Goal: Transaction & Acquisition: Book appointment/travel/reservation

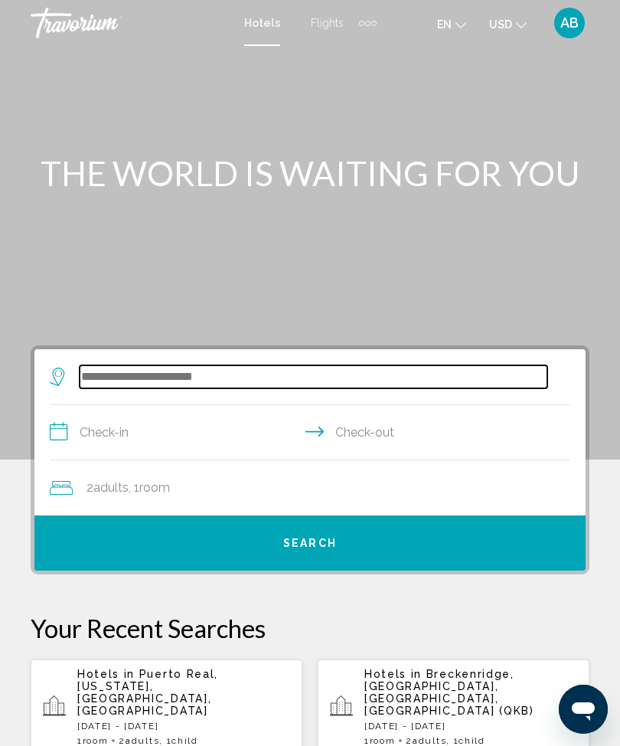
click at [219, 367] on input "Search widget" at bounding box center [314, 376] width 468 height 23
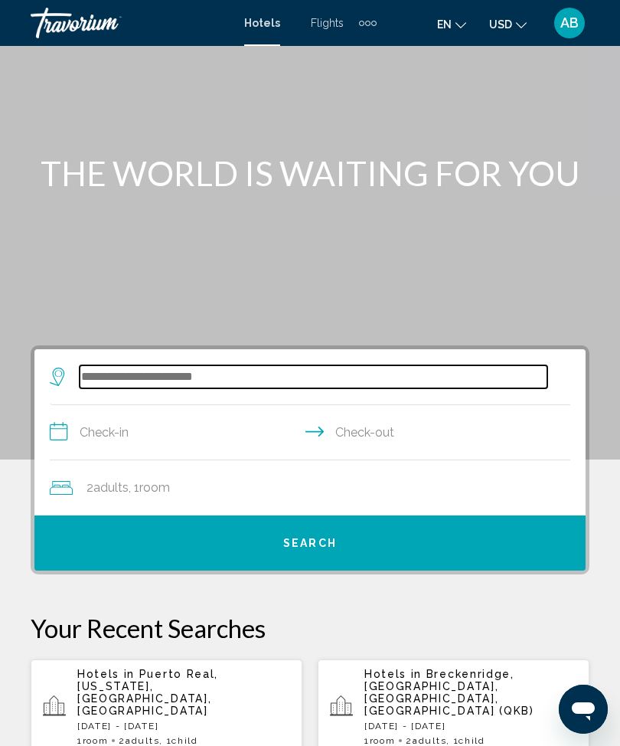
scroll to position [50, 0]
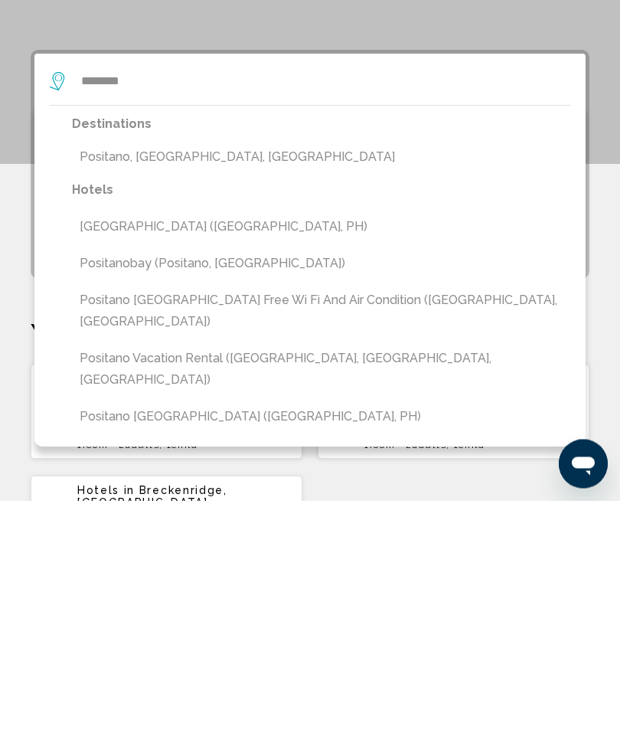
click at [249, 388] on button "Positano, Amalfi Coast, Italy" at bounding box center [321, 402] width 498 height 29
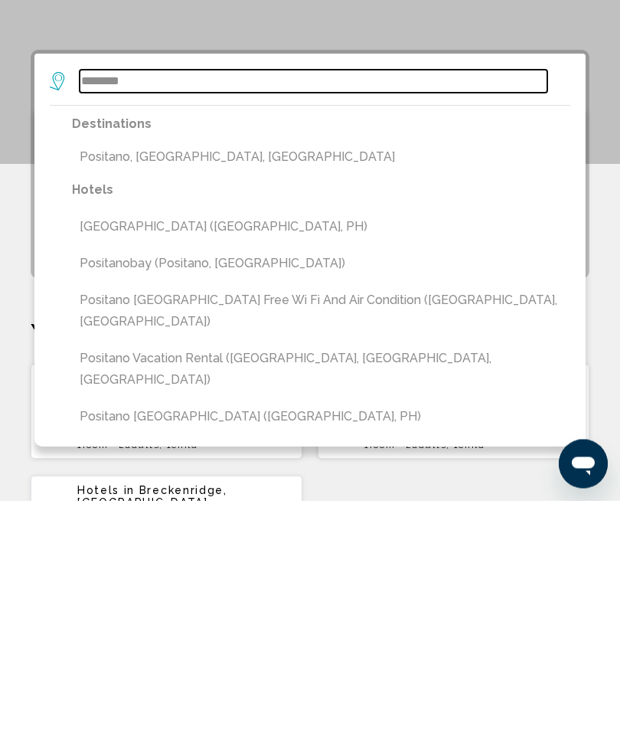
type input "**********"
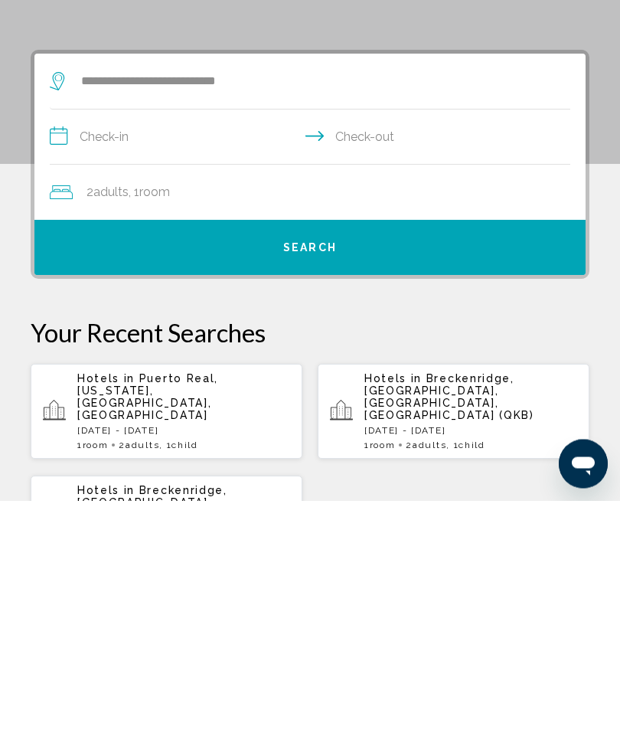
click at [57, 355] on input "**********" at bounding box center [313, 384] width 527 height 59
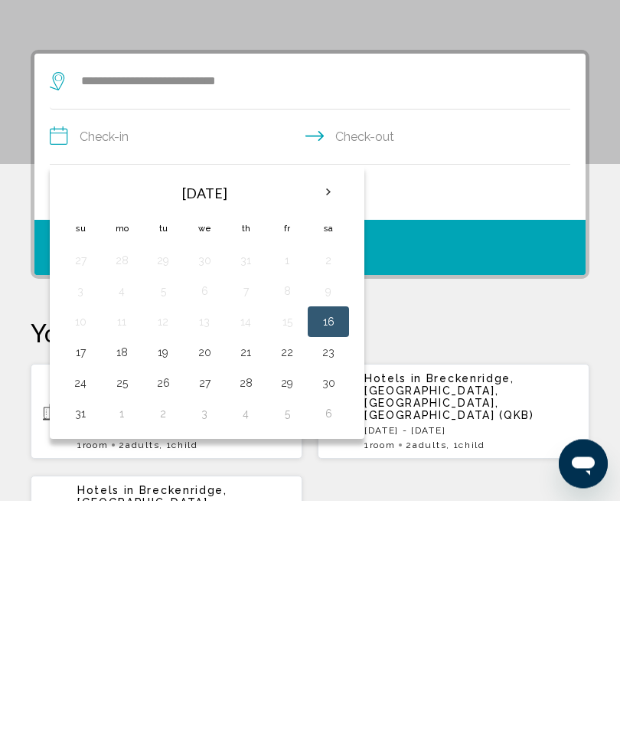
scroll to position [296, 0]
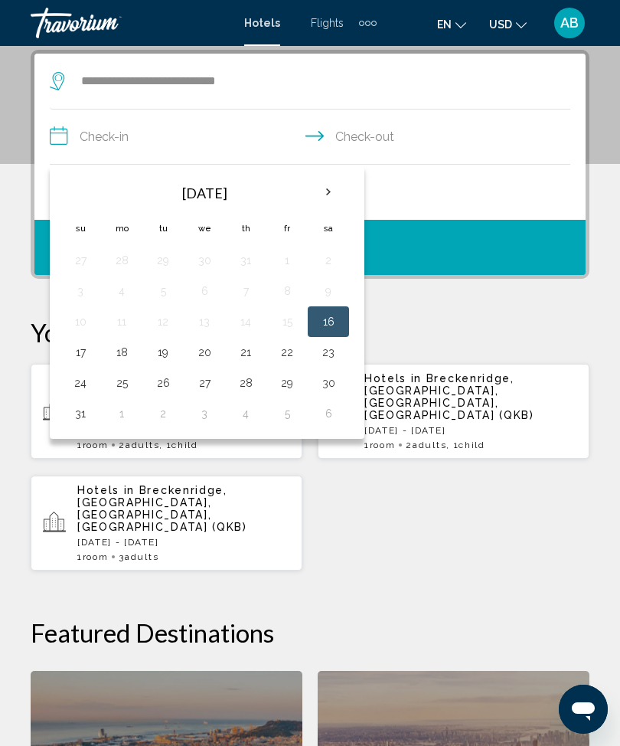
click at [324, 201] on th "Next month" at bounding box center [328, 192] width 41 height 34
click at [328, 204] on th "Next month" at bounding box center [328, 192] width 41 height 34
click at [335, 201] on th "Next month" at bounding box center [328, 192] width 41 height 34
click at [340, 202] on th "Next month" at bounding box center [328, 192] width 41 height 34
click at [338, 201] on th "Next month" at bounding box center [328, 192] width 41 height 34
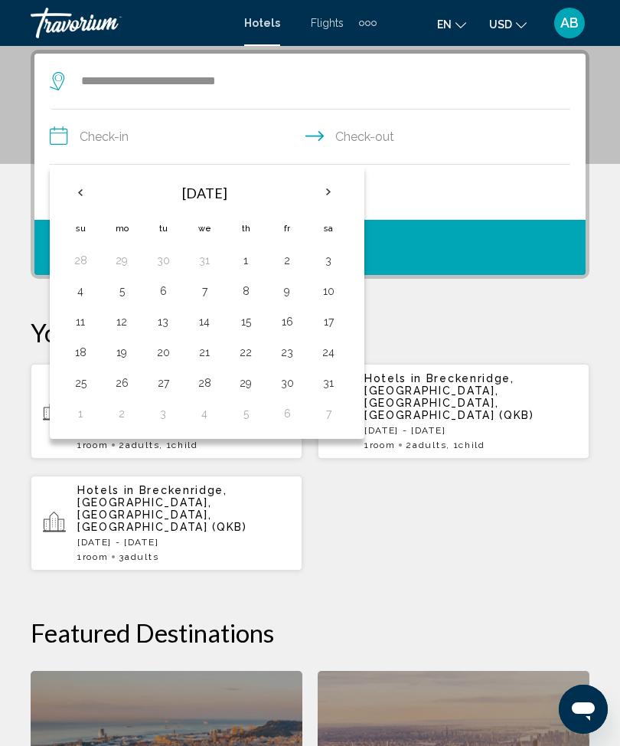
click at [333, 202] on th "Next month" at bounding box center [328, 192] width 41 height 34
click at [335, 198] on th "Next month" at bounding box center [328, 192] width 41 height 34
click at [123, 323] on button "9" at bounding box center [121, 321] width 24 height 21
click at [289, 327] on button "13" at bounding box center [287, 321] width 24 height 21
type input "**********"
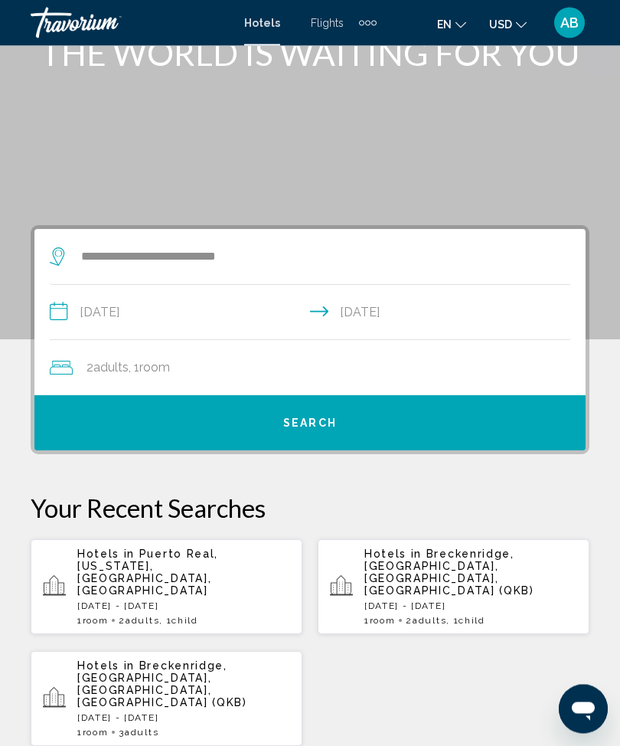
scroll to position [90, 0]
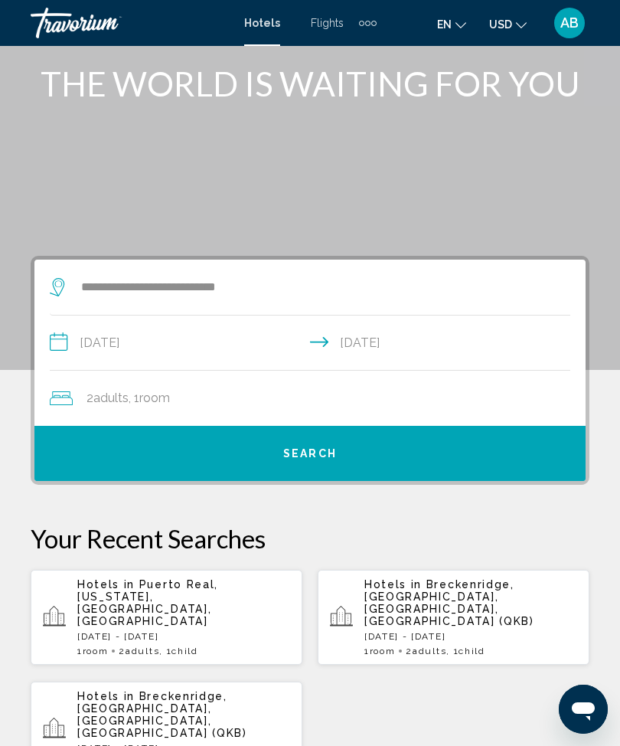
click at [335, 471] on button "Search" at bounding box center [309, 453] width 551 height 55
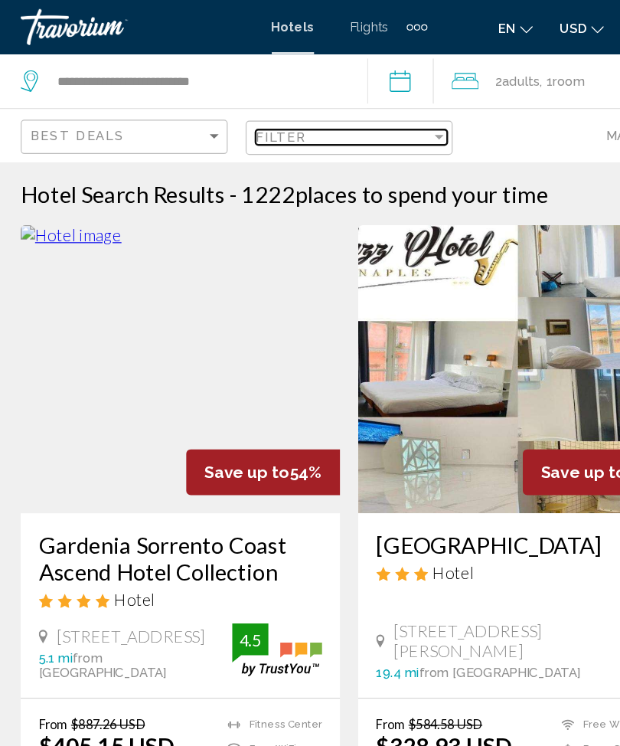
click at [380, 119] on div "Filter" at bounding box center [387, 116] width 14 height 12
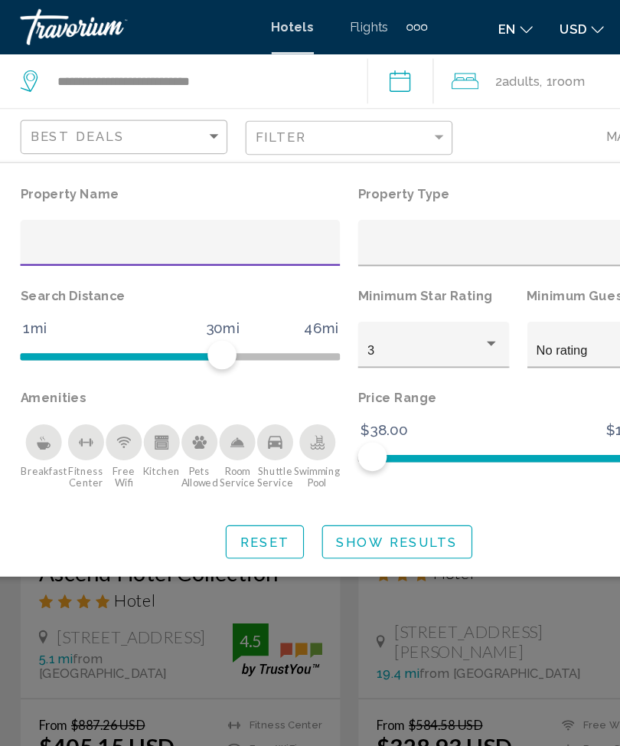
click at [424, 293] on div "Hotel Filters" at bounding box center [431, 292] width 14 height 12
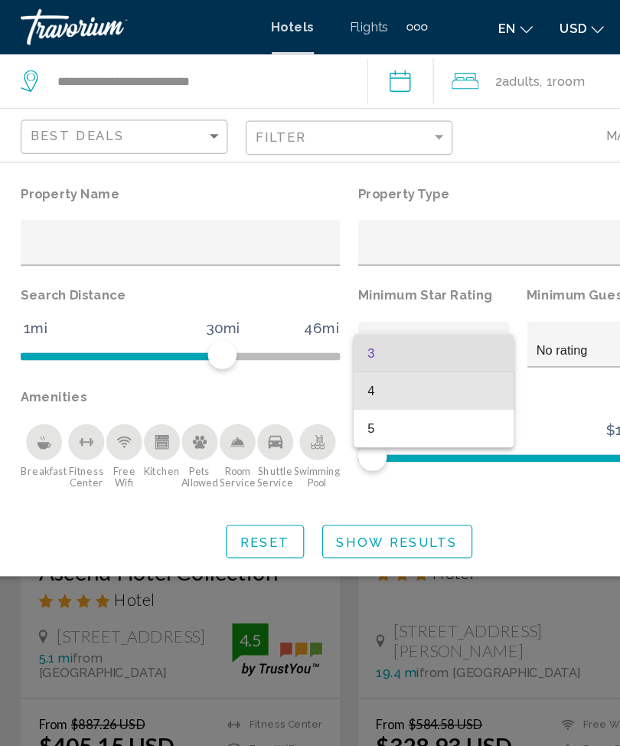
click at [364, 329] on span "4" at bounding box center [382, 332] width 113 height 32
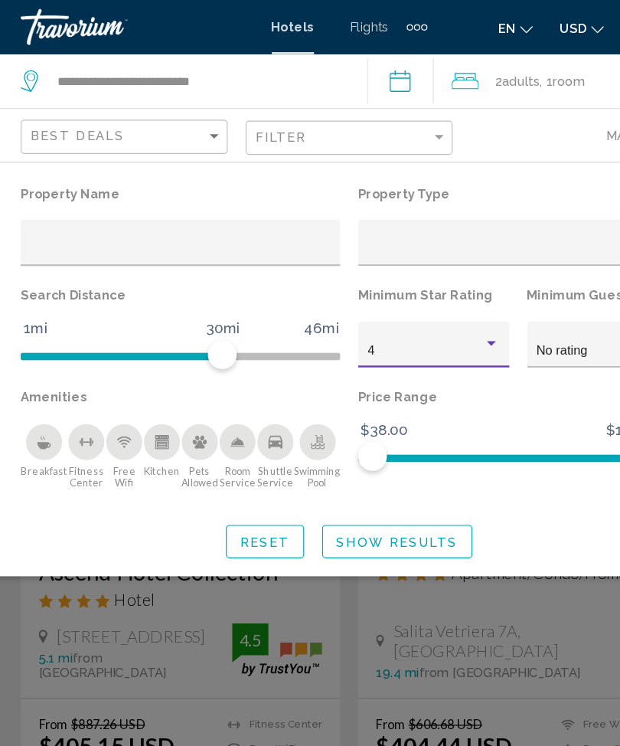
click at [343, 462] on span "Show Results" at bounding box center [350, 461] width 103 height 12
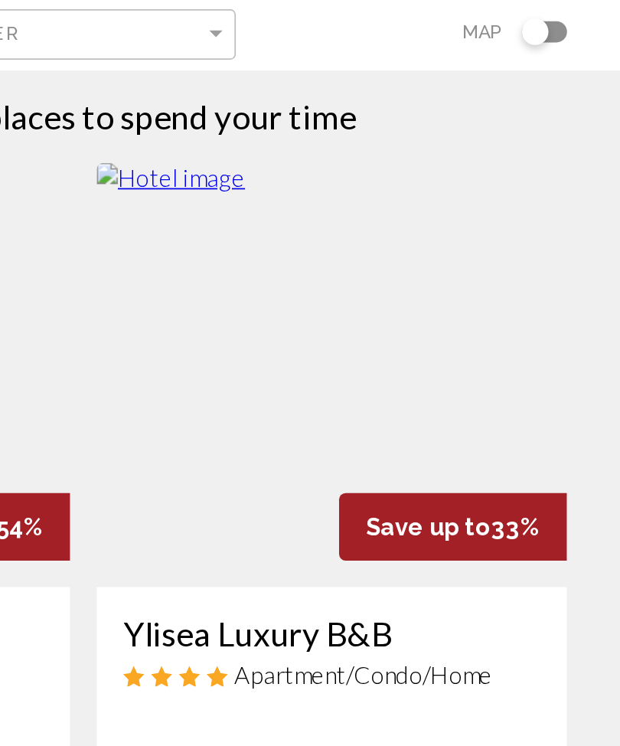
click at [318, 224] on img "Main content" at bounding box center [454, 313] width 272 height 245
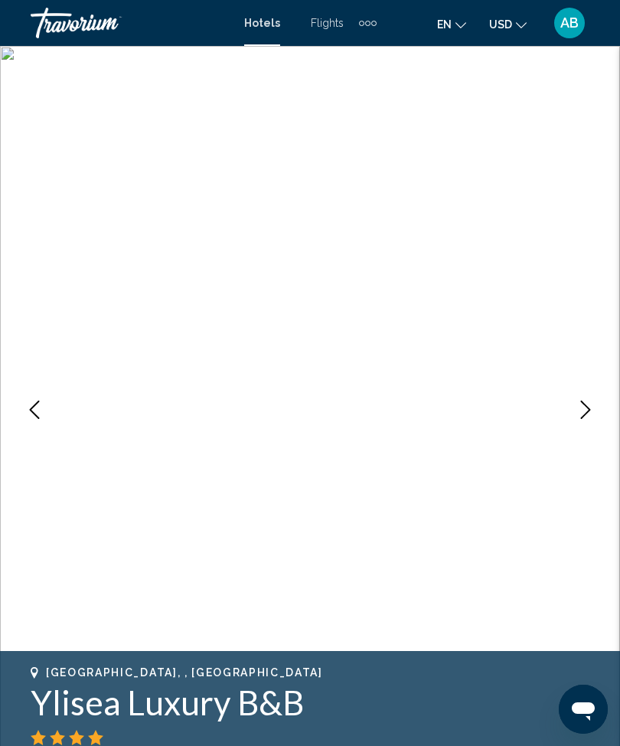
click at [610, 413] on img "Main content" at bounding box center [310, 409] width 620 height 727
click at [591, 417] on icon "Next image" at bounding box center [585, 409] width 18 height 18
click at [586, 395] on button "Next image" at bounding box center [586, 409] width 38 height 38
click at [582, 410] on icon "Next image" at bounding box center [585, 409] width 18 height 18
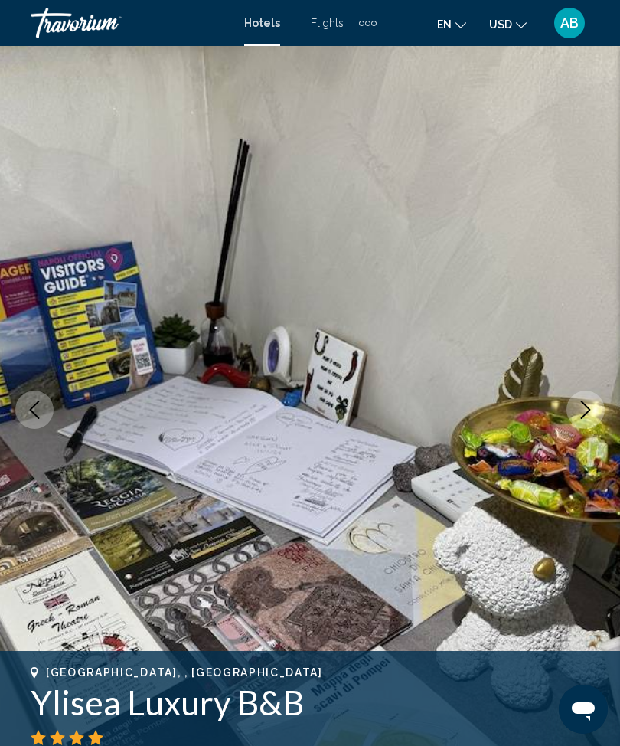
click at [583, 419] on button "Next image" at bounding box center [586, 409] width 38 height 38
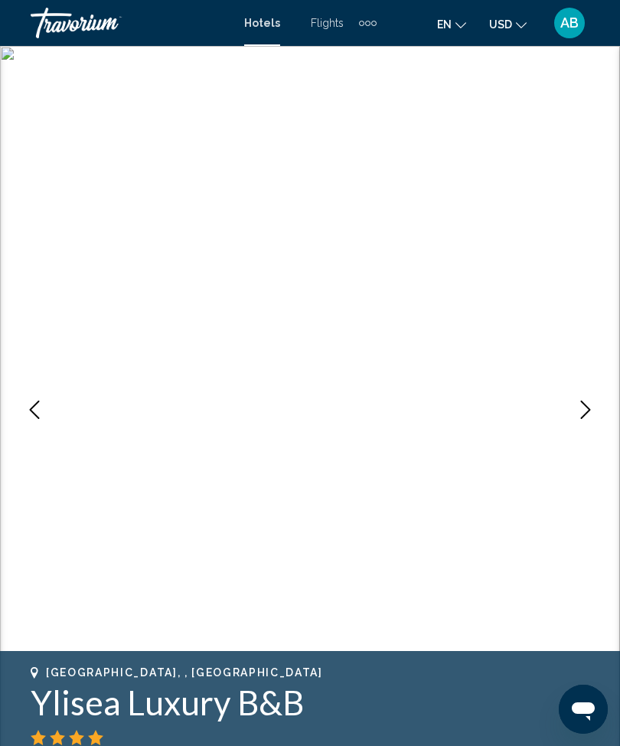
click at [586, 407] on icon "Next image" at bounding box center [585, 409] width 18 height 18
click at [586, 415] on icon "Next image" at bounding box center [585, 409] width 18 height 18
click at [582, 413] on icon "Next image" at bounding box center [585, 409] width 18 height 18
click at [590, 416] on icon "Next image" at bounding box center [585, 409] width 18 height 18
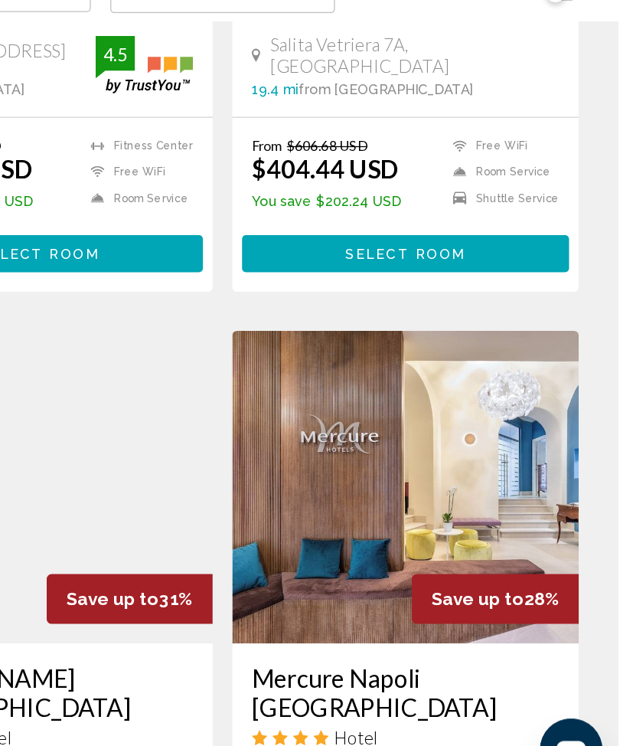
scroll to position [377, 8]
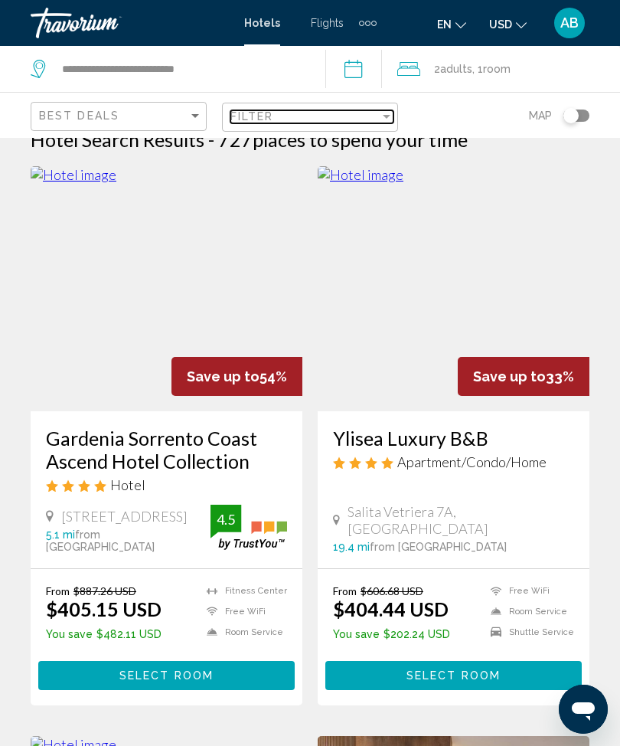
click at [386, 122] on div "Filter" at bounding box center [387, 116] width 14 height 12
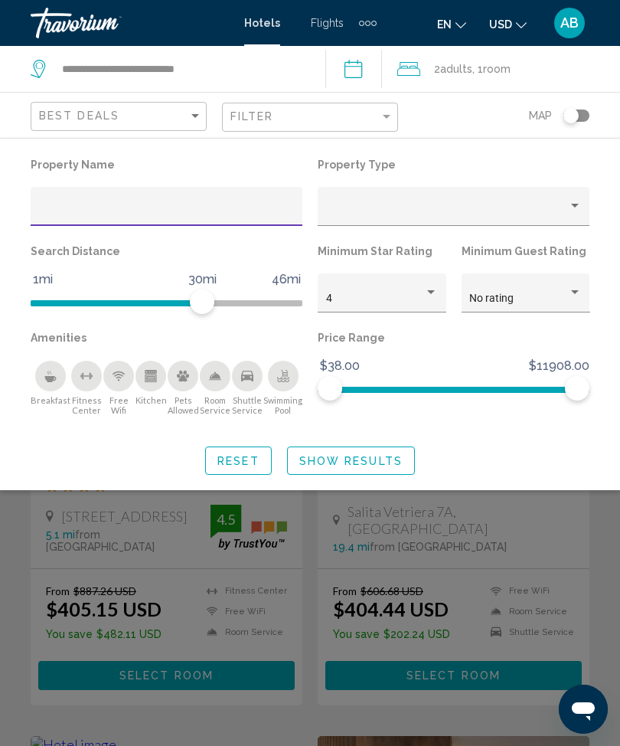
scroll to position [24, 0]
click at [168, 211] on input "Hotel Filters" at bounding box center [167, 212] width 256 height 12
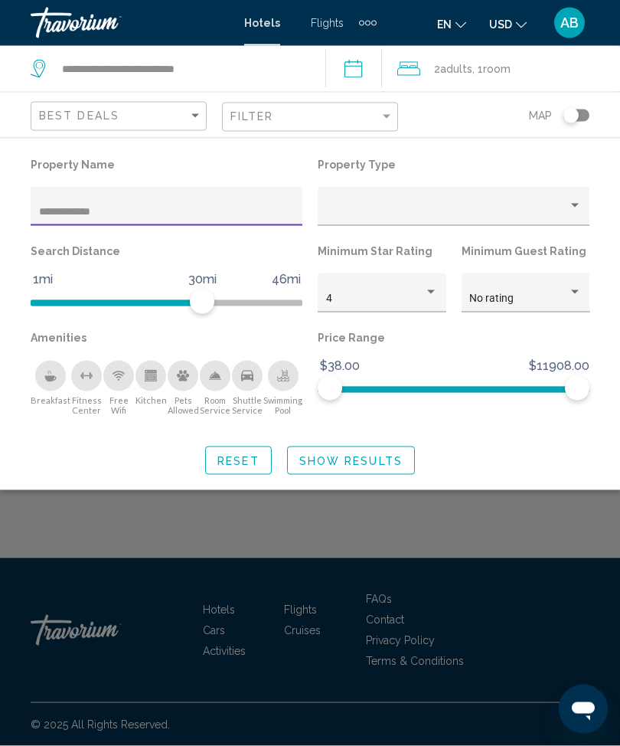
type input "**********"
click at [377, 462] on span "Show Results" at bounding box center [350, 461] width 103 height 12
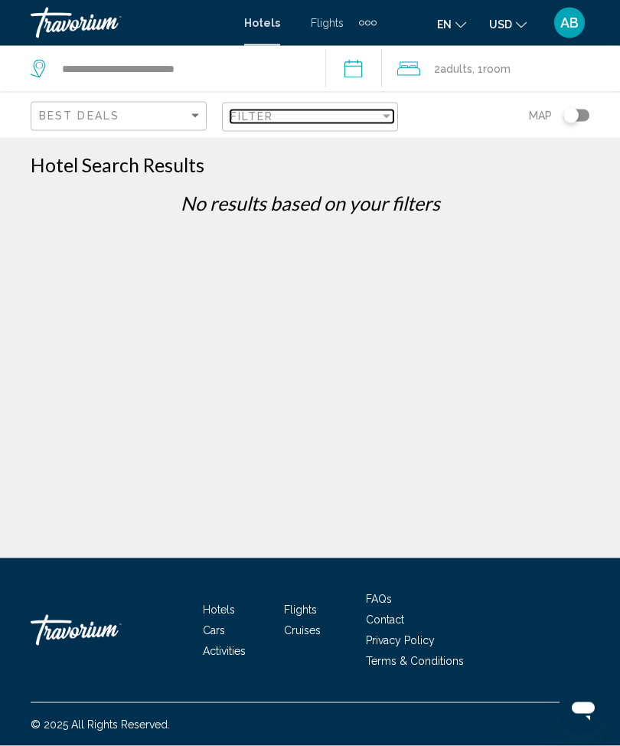
click at [387, 119] on div "Filter" at bounding box center [387, 116] width 14 height 12
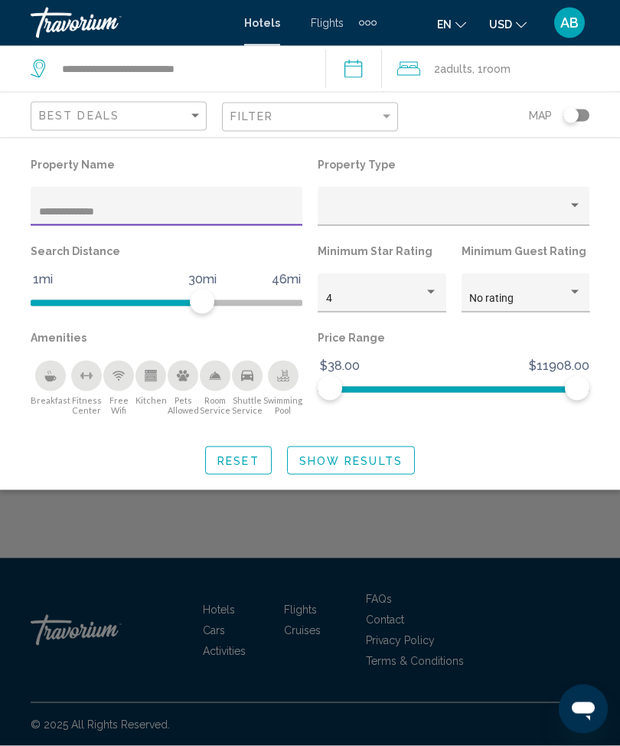
click at [163, 218] on input "**********" at bounding box center [167, 212] width 256 height 12
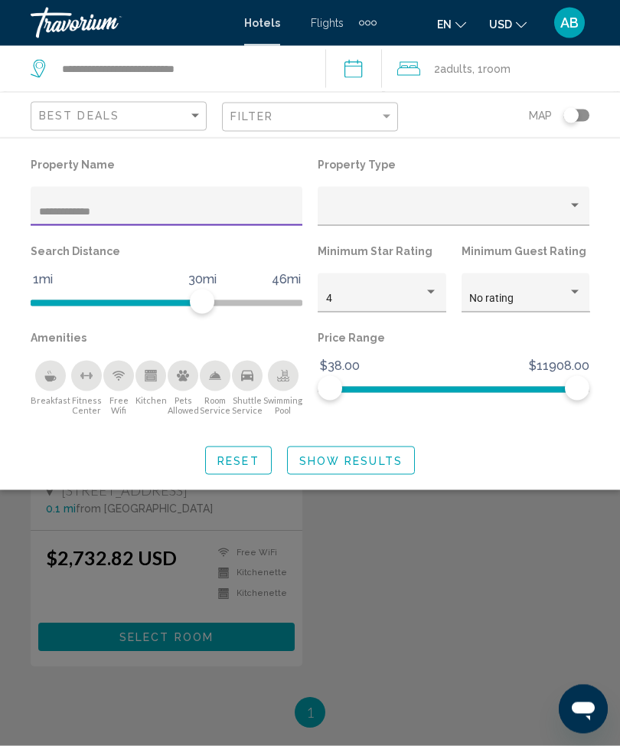
type input "**********"
click at [390, 462] on span "Show Results" at bounding box center [350, 461] width 103 height 12
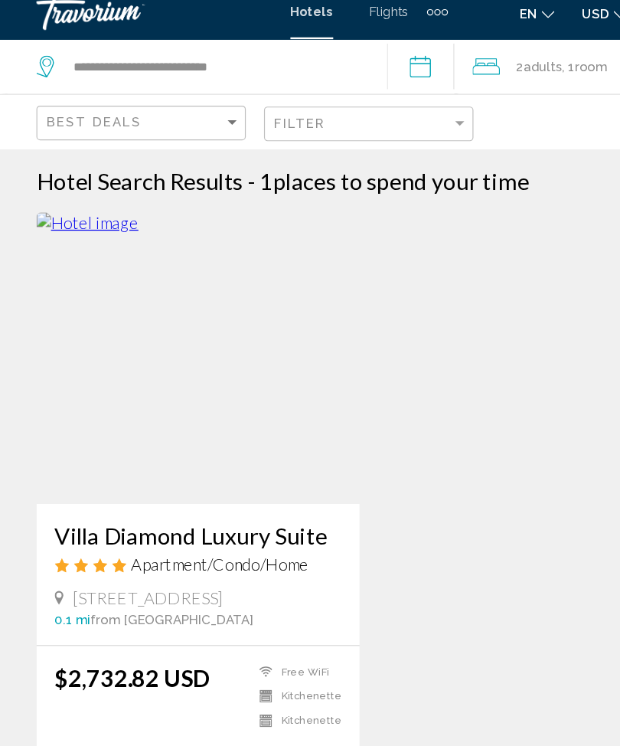
click at [233, 309] on img "Main content" at bounding box center [167, 313] width 272 height 245
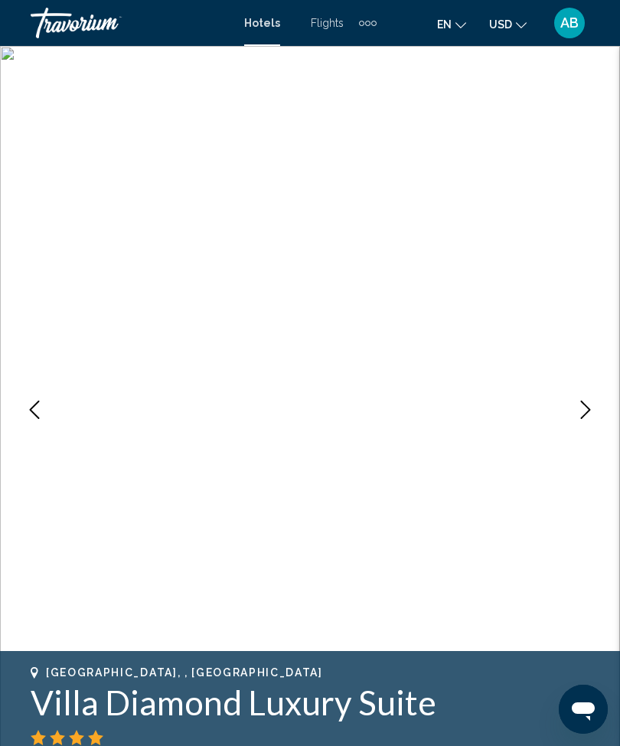
click at [589, 409] on icon "Next image" at bounding box center [586, 409] width 10 height 18
click at [582, 403] on icon "Next image" at bounding box center [585, 409] width 18 height 18
click at [577, 412] on icon "Next image" at bounding box center [585, 409] width 18 height 18
click at [579, 415] on icon "Next image" at bounding box center [585, 409] width 18 height 18
click at [579, 408] on icon "Next image" at bounding box center [585, 409] width 18 height 18
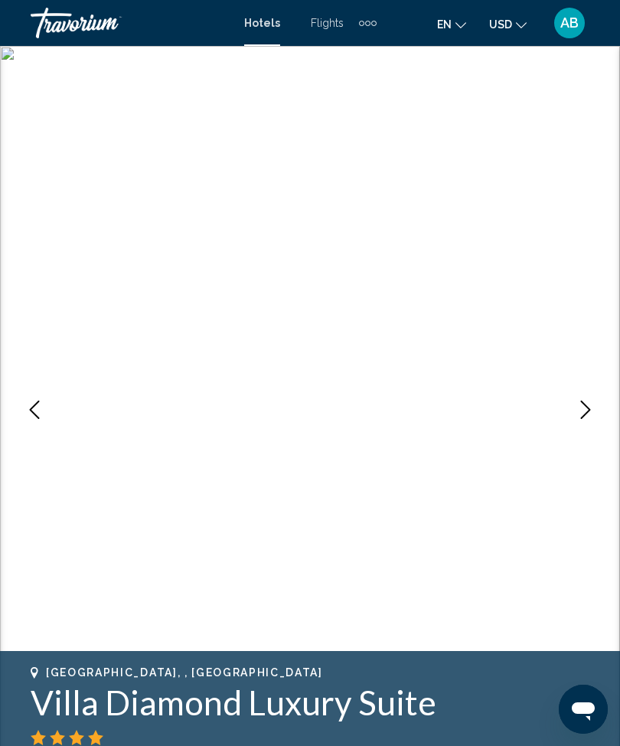
click at [46, 426] on img "Main content" at bounding box center [310, 409] width 620 height 727
click at [46, 410] on button "Previous image" at bounding box center [34, 409] width 38 height 38
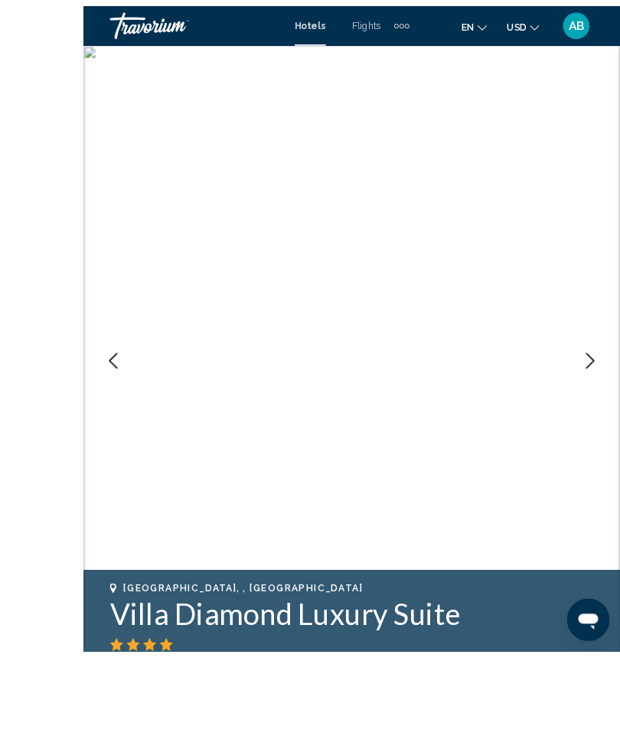
scroll to position [85, 0]
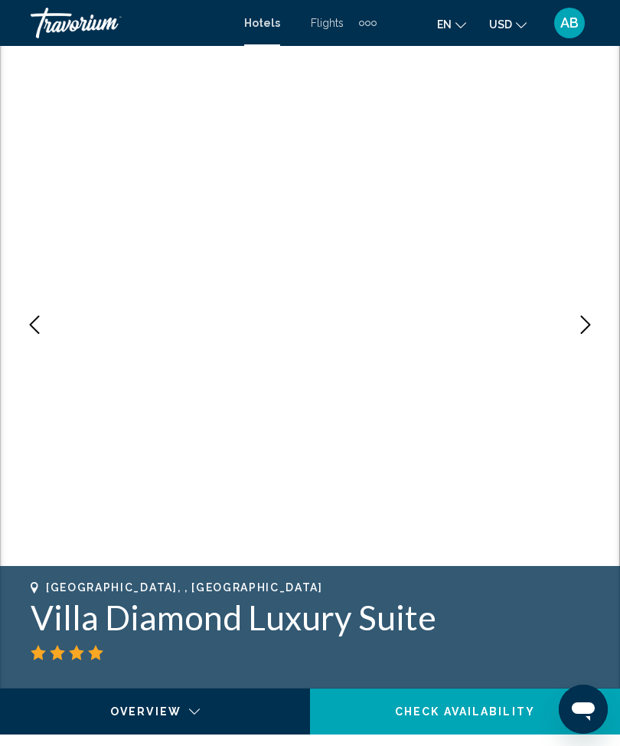
click at [594, 317] on icon "Next image" at bounding box center [585, 324] width 18 height 18
click at [572, 323] on button "Next image" at bounding box center [586, 324] width 38 height 38
click at [587, 320] on icon "Next image" at bounding box center [585, 324] width 18 height 18
click at [593, 318] on icon "Next image" at bounding box center [585, 324] width 18 height 18
click at [570, 323] on button "Next image" at bounding box center [586, 324] width 38 height 38
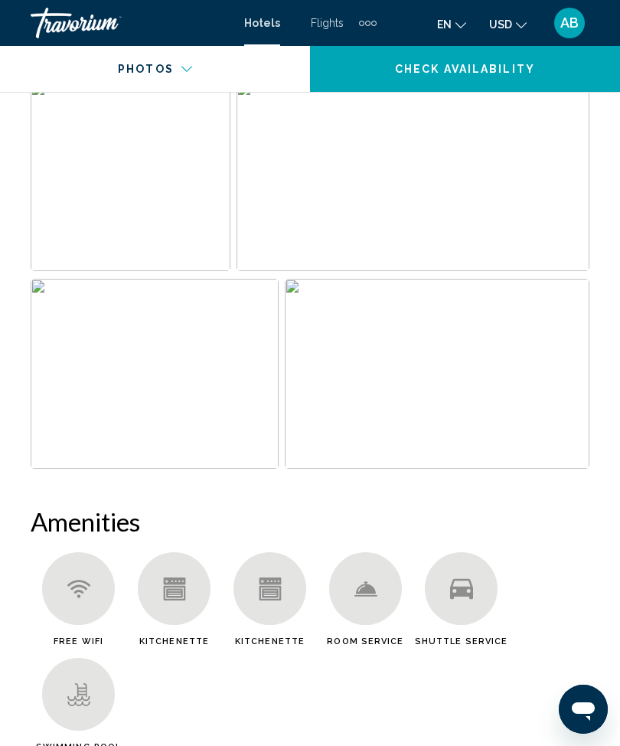
scroll to position [1110, 0]
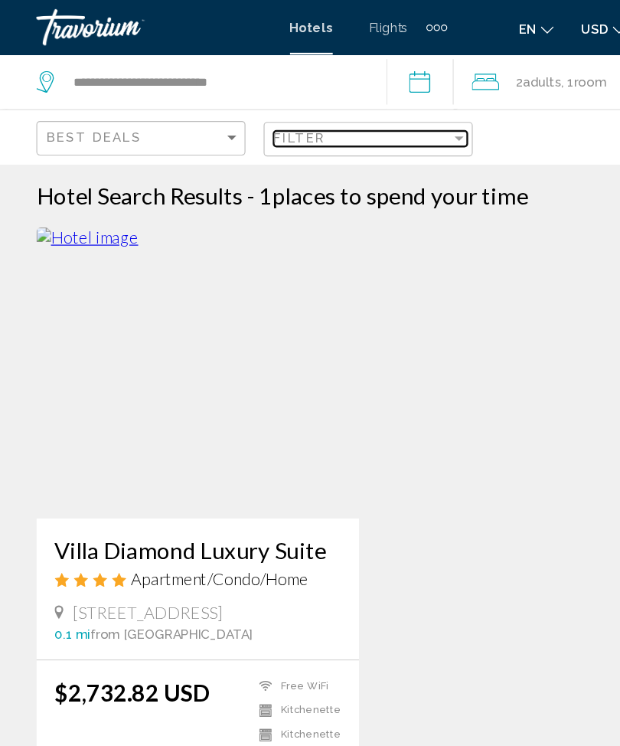
click at [390, 110] on div "Filter" at bounding box center [387, 116] width 14 height 12
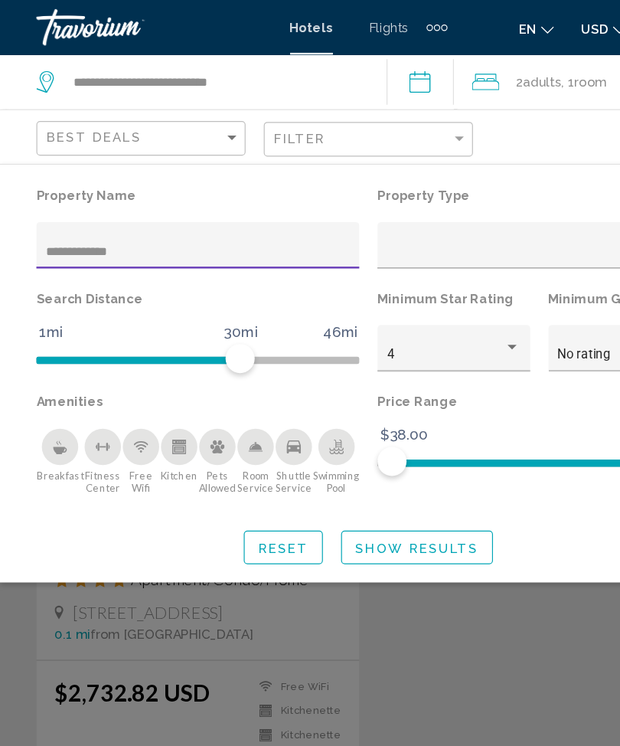
click at [205, 214] on input "**********" at bounding box center [167, 212] width 256 height 12
type input "*"
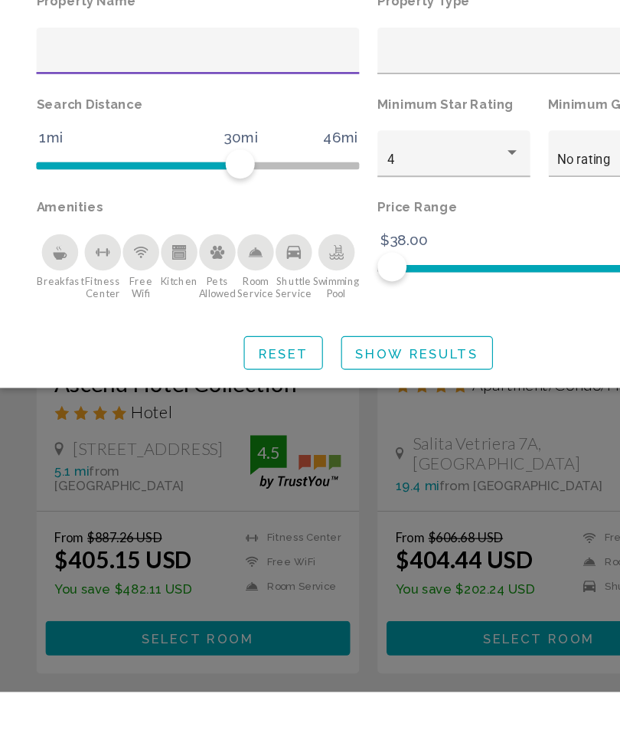
click at [340, 446] on button "Show Results" at bounding box center [351, 460] width 128 height 28
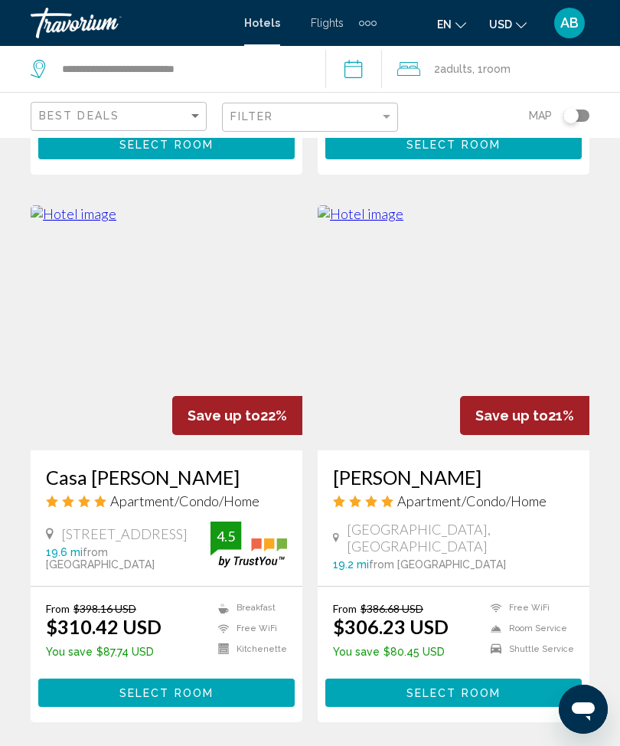
scroll to position [3042, 0]
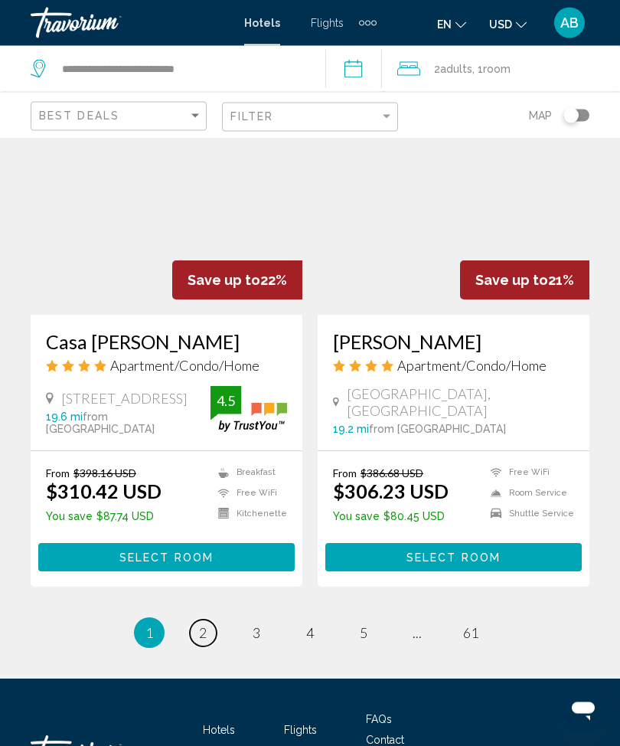
click at [193, 620] on link "page 2" at bounding box center [203, 633] width 27 height 27
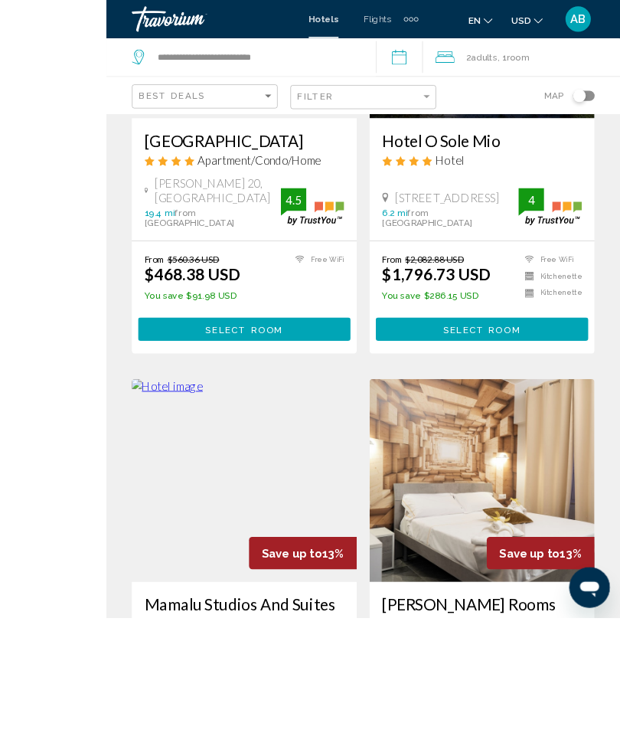
scroll to position [2096, 0]
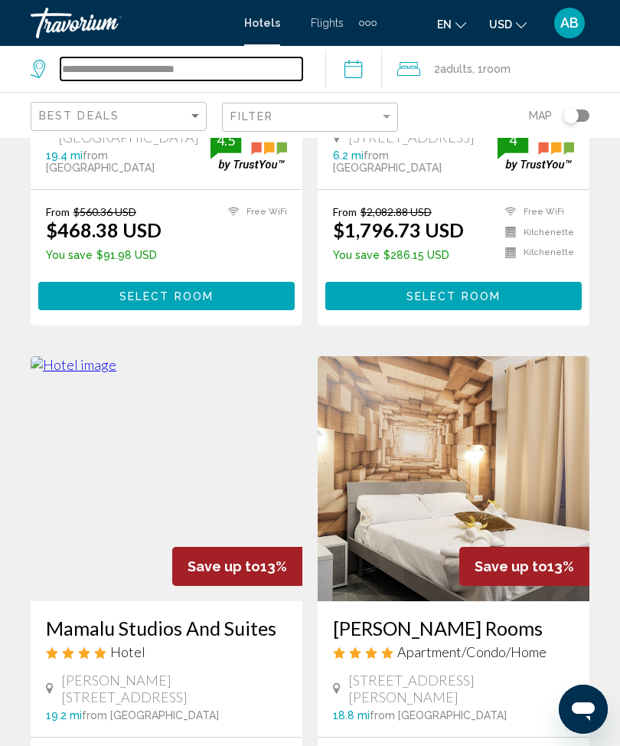
click at [263, 72] on input "**********" at bounding box center [181, 68] width 242 height 23
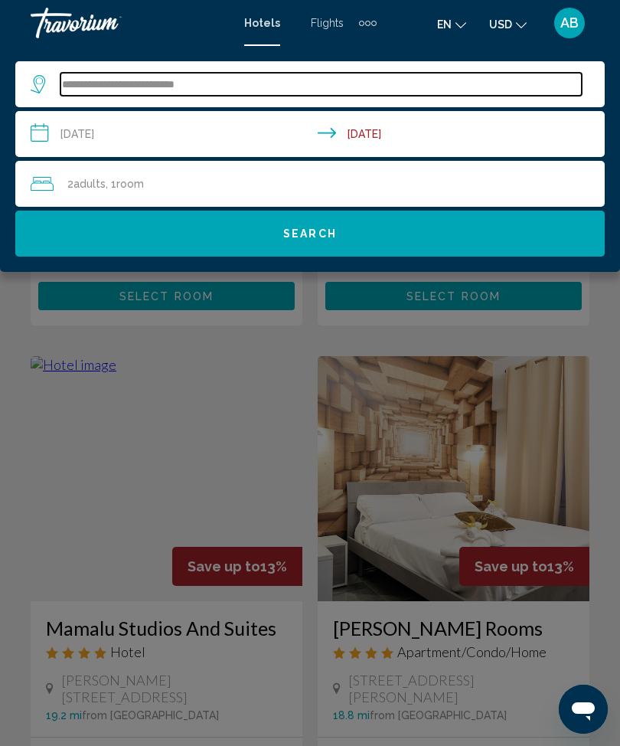
scroll to position [2095, 0]
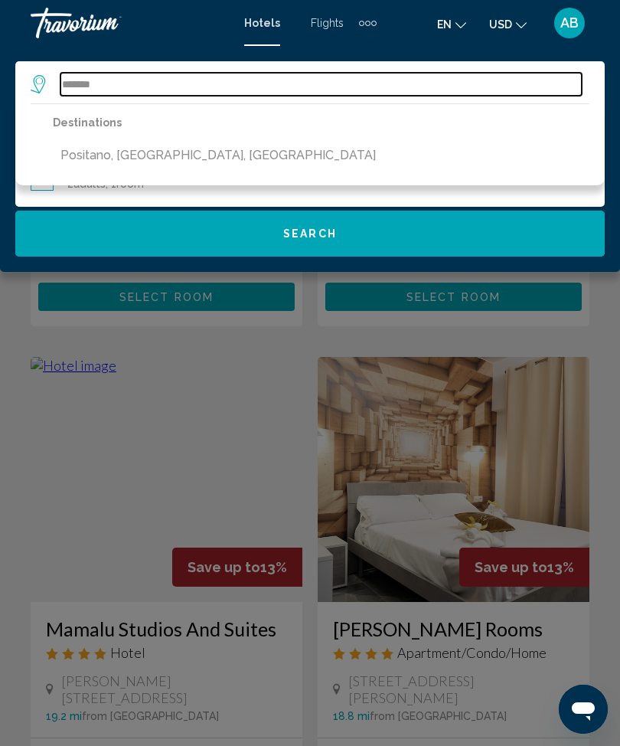
type input "******"
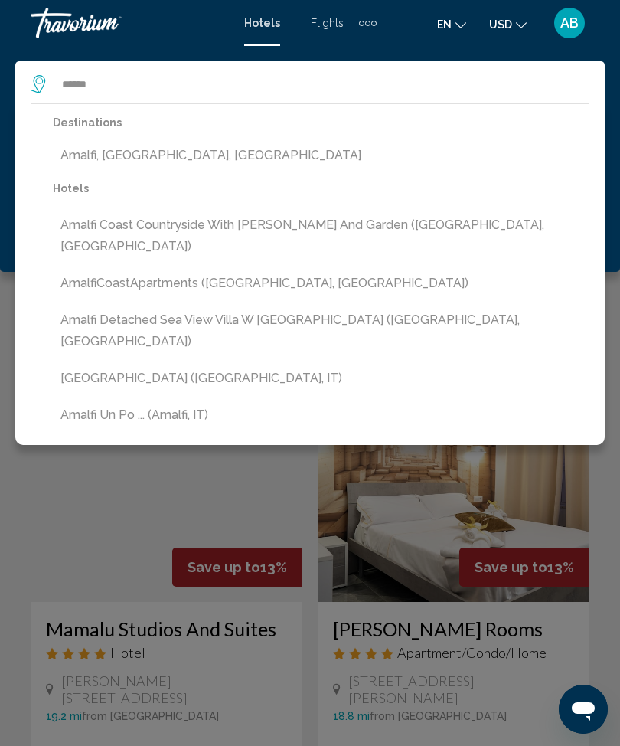
click at [194, 150] on button "Amalfi, [GEOGRAPHIC_DATA], [GEOGRAPHIC_DATA]" at bounding box center [321, 155] width 537 height 29
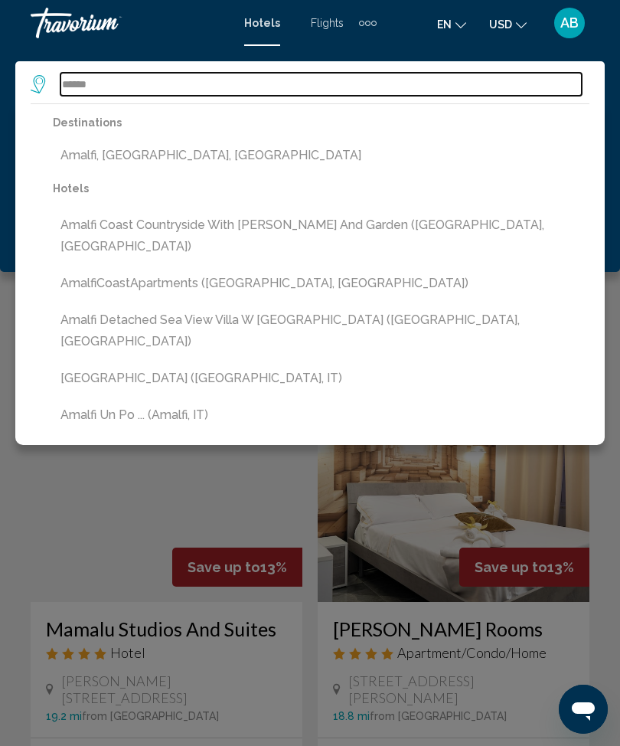
type input "**********"
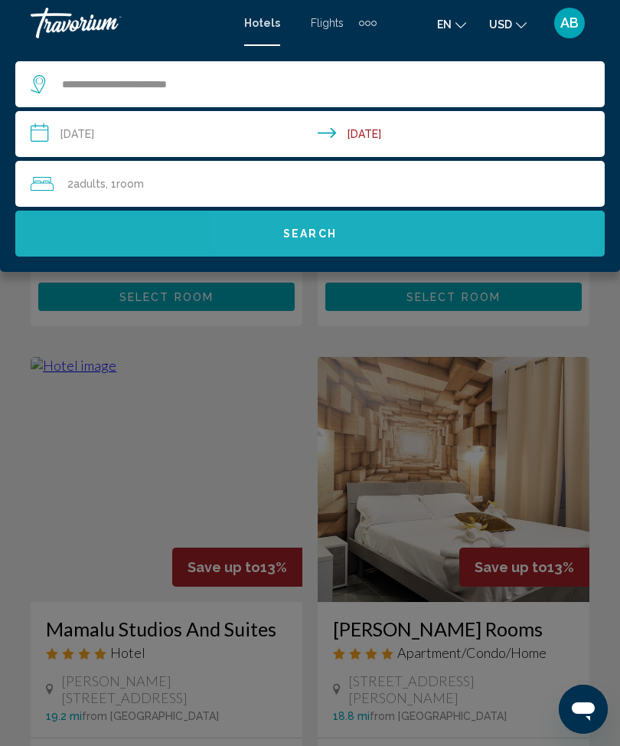
click at [390, 236] on button "Search" at bounding box center [309, 234] width 589 height 46
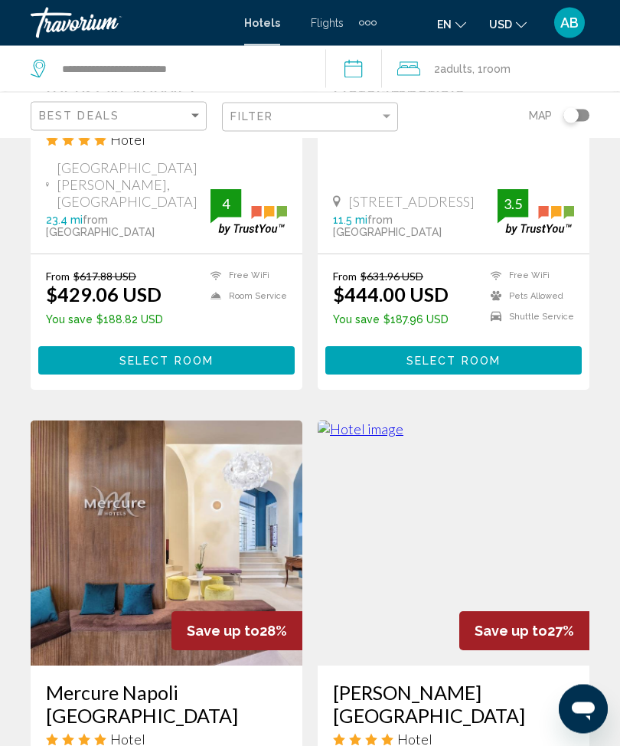
scroll to position [2125, 0]
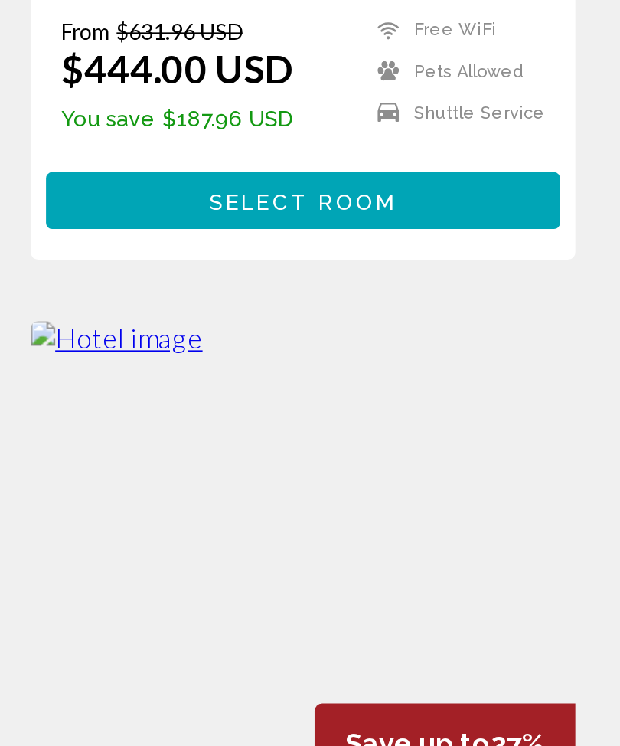
click at [318, 395] on img "Main content" at bounding box center [454, 517] width 272 height 245
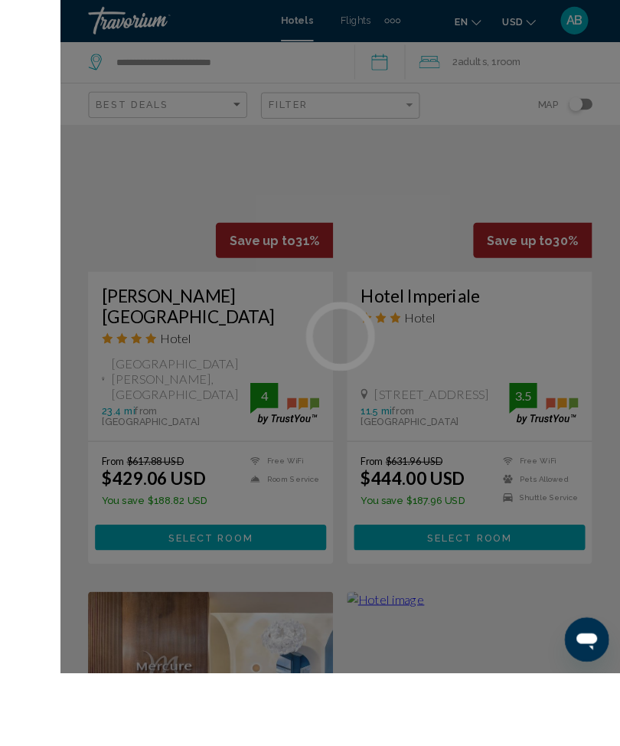
scroll to position [2109, 0]
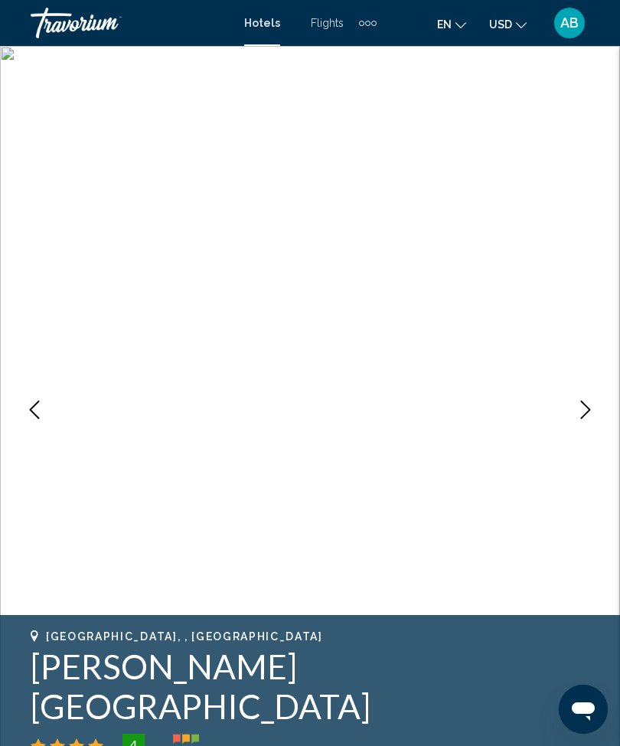
click at [588, 407] on icon "Next image" at bounding box center [586, 409] width 10 height 18
click at [597, 410] on button "Next image" at bounding box center [586, 409] width 38 height 38
click at [21, 408] on button "Previous image" at bounding box center [34, 409] width 38 height 38
click at [36, 416] on icon "Previous image" at bounding box center [35, 409] width 10 height 18
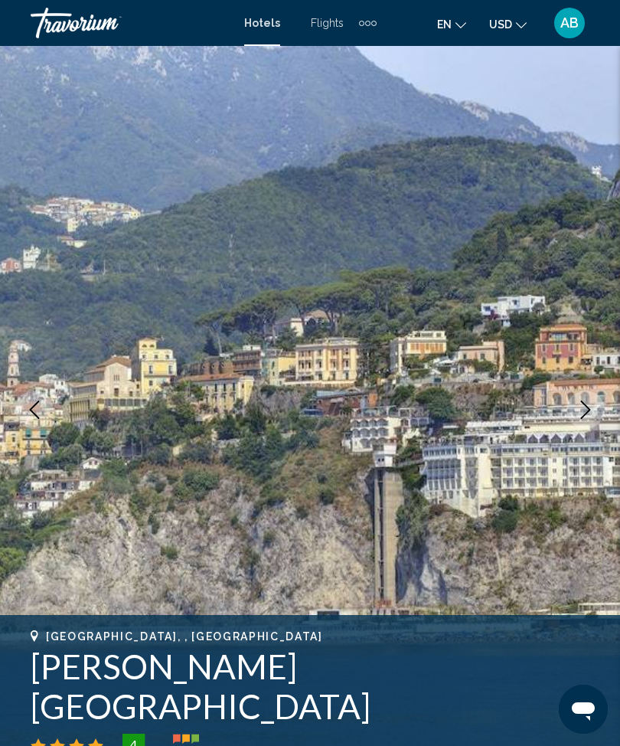
click at [586, 407] on icon "Next image" at bounding box center [586, 409] width 10 height 18
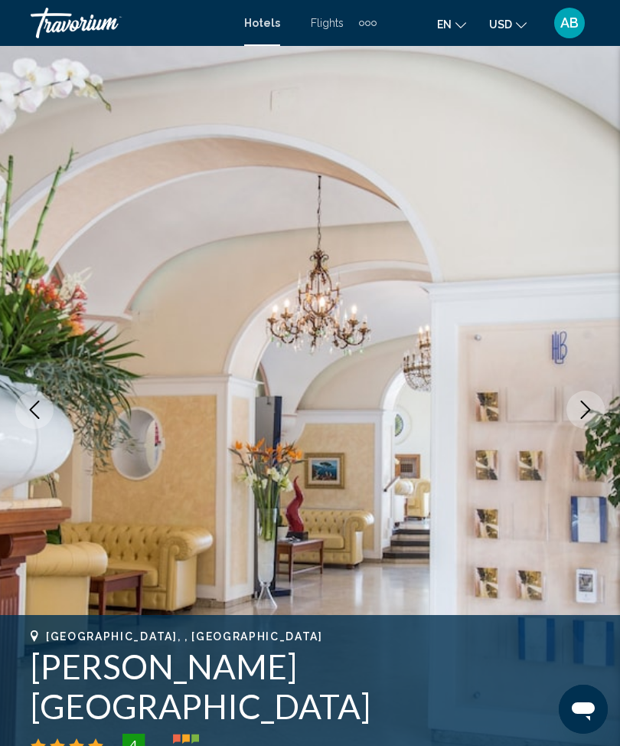
click at [591, 405] on icon "Next image" at bounding box center [585, 409] width 18 height 18
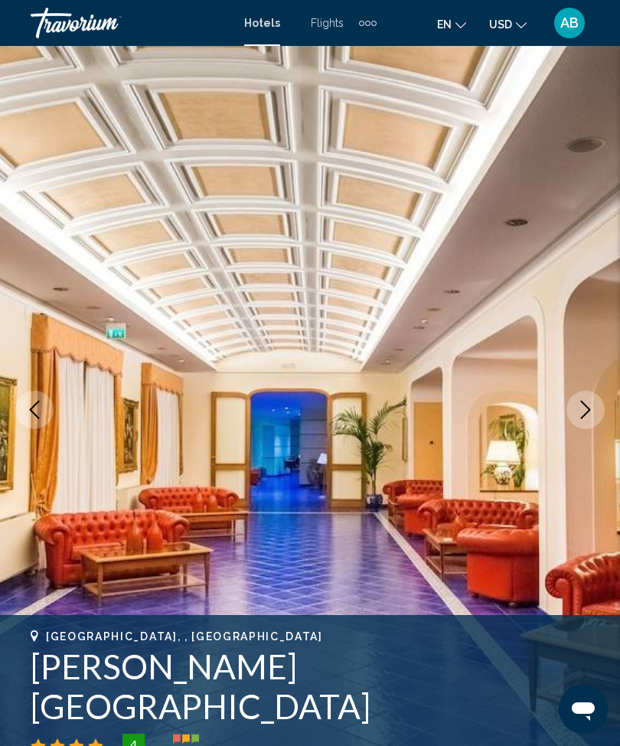
click at [587, 411] on icon "Next image" at bounding box center [585, 409] width 18 height 18
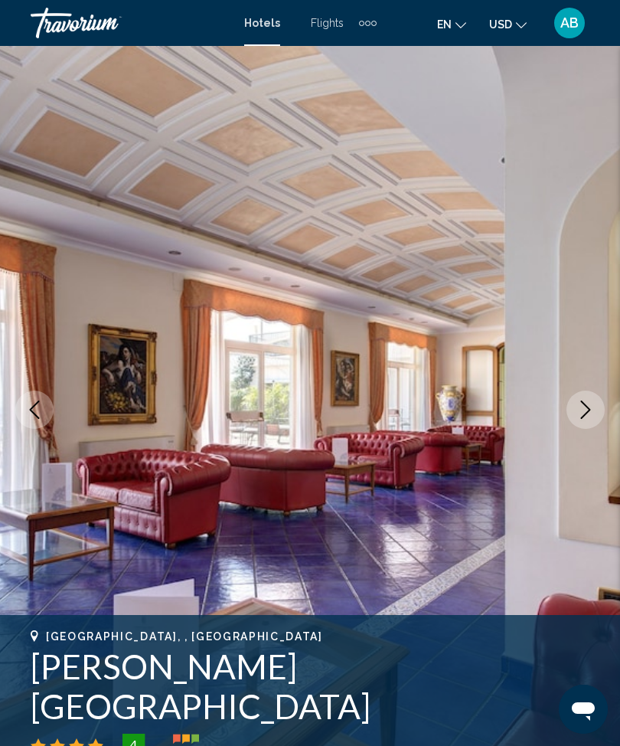
click at [588, 408] on icon "Next image" at bounding box center [586, 409] width 10 height 18
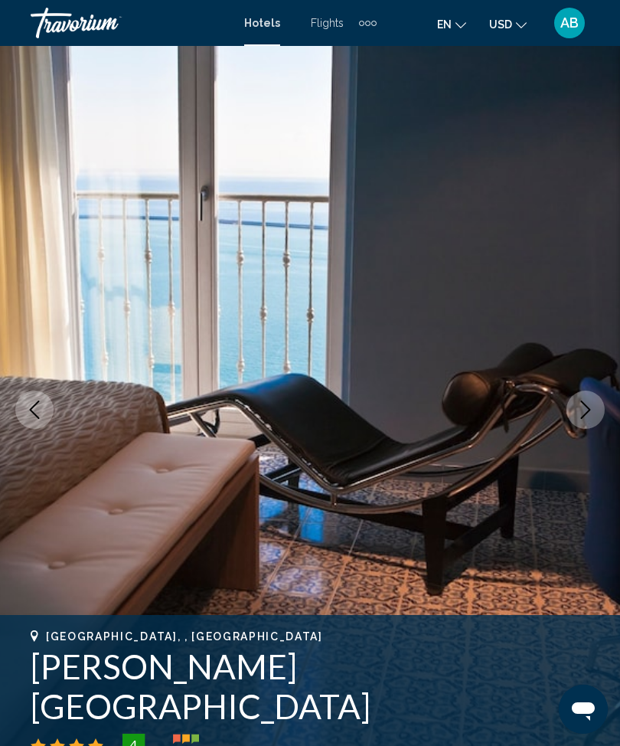
click at [592, 407] on icon "Next image" at bounding box center [585, 409] width 18 height 18
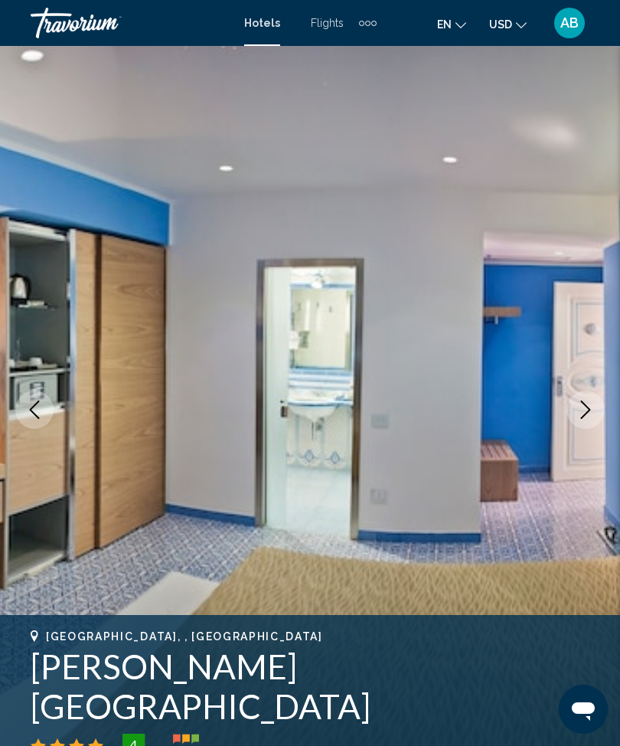
click at [594, 402] on icon "Next image" at bounding box center [585, 409] width 18 height 18
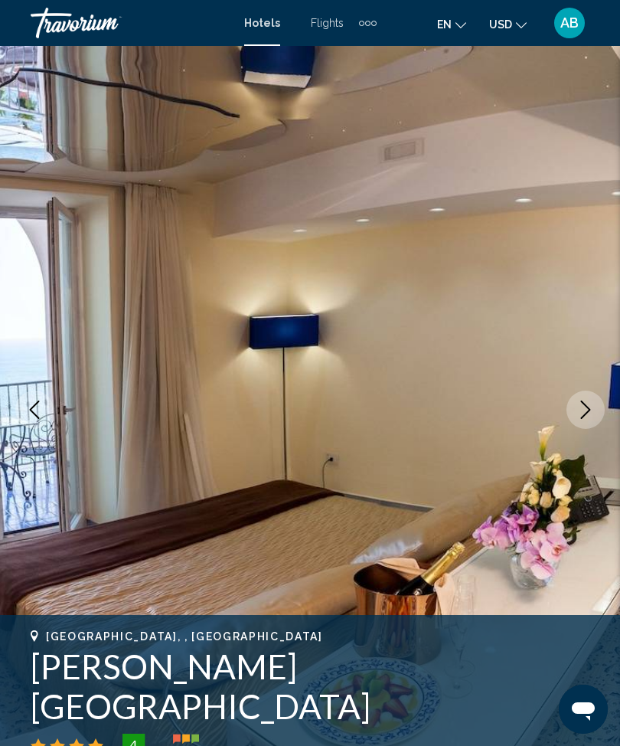
click at [586, 412] on icon "Next image" at bounding box center [585, 409] width 18 height 18
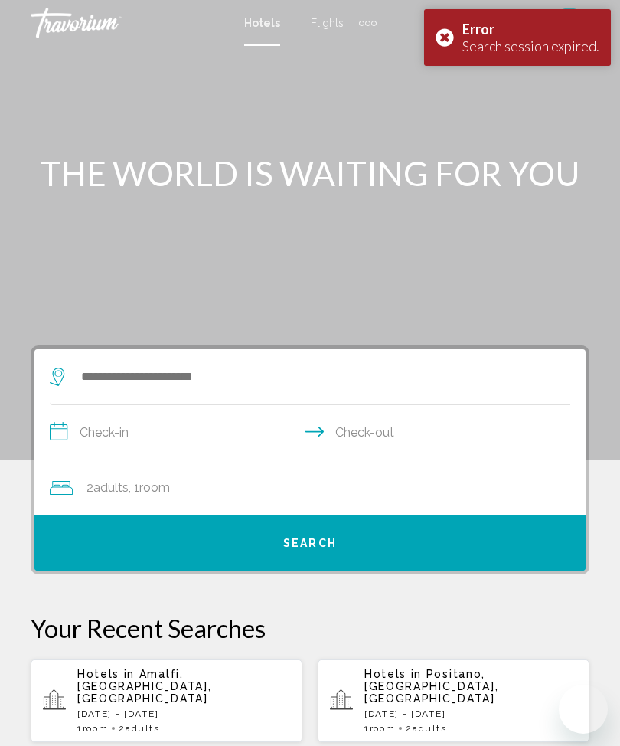
click at [189, 677] on span "Amalfi, [GEOGRAPHIC_DATA], [GEOGRAPHIC_DATA]" at bounding box center [144, 686] width 134 height 37
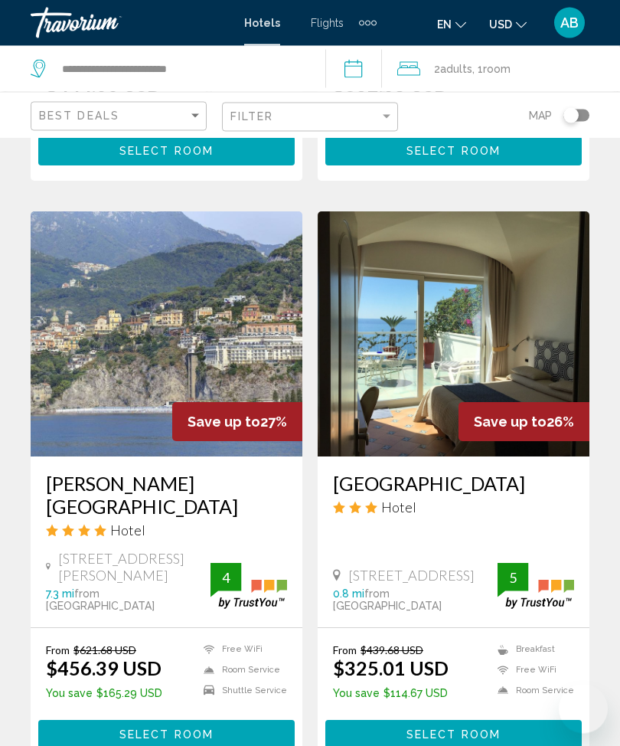
scroll to position [2879, 0]
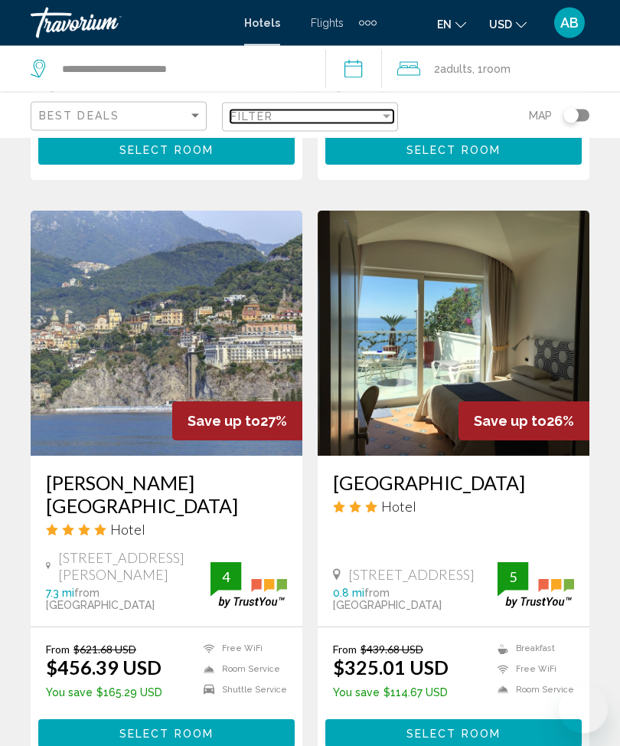
click at [390, 110] on div "Filter" at bounding box center [387, 116] width 14 height 12
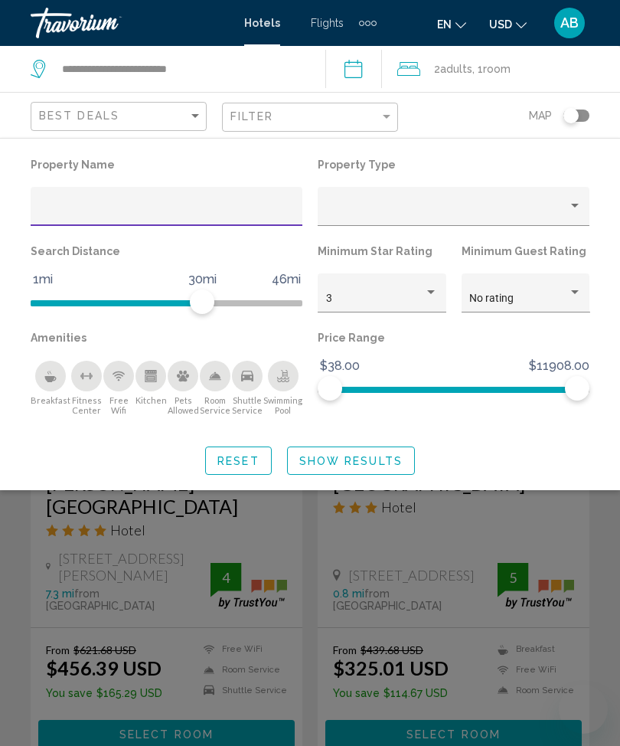
click at [171, 209] on input "Hotel Filters" at bounding box center [167, 212] width 256 height 12
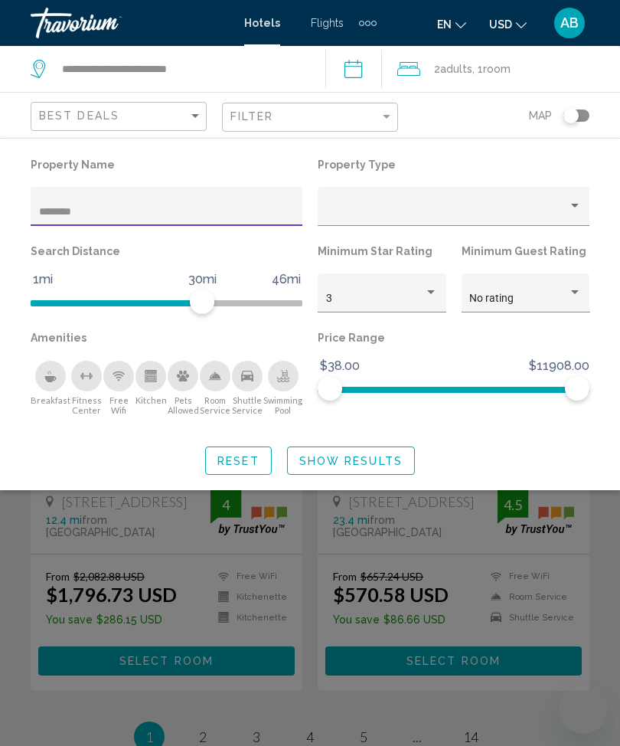
scroll to position [1310, 0]
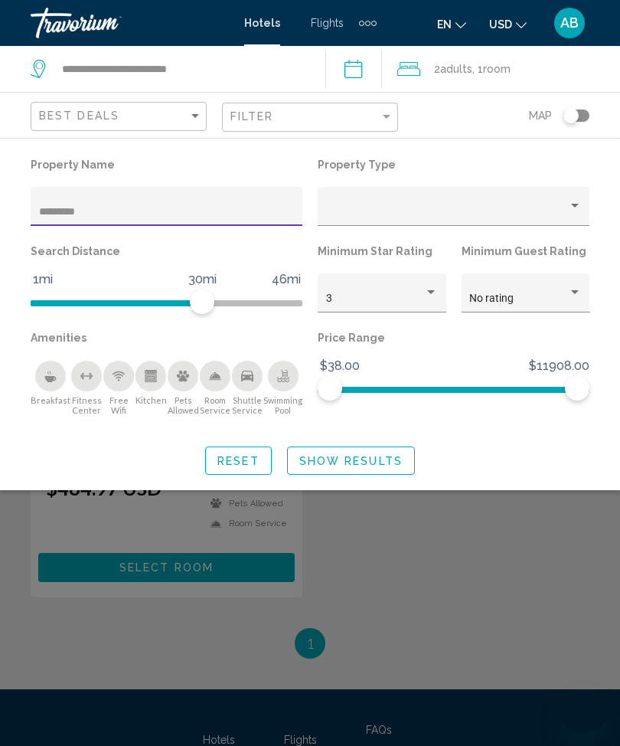
scroll to position [191, 0]
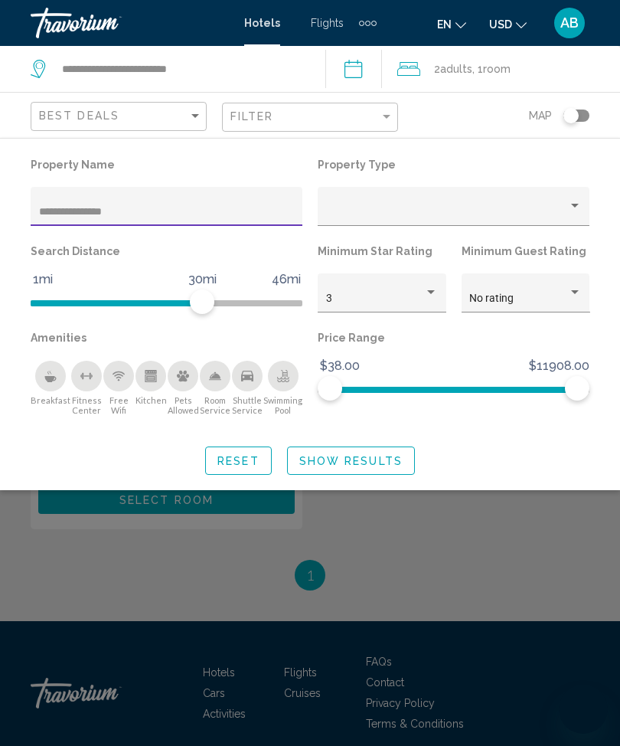
type input "**********"
click at [379, 456] on span "Show Results" at bounding box center [350, 461] width 103 height 12
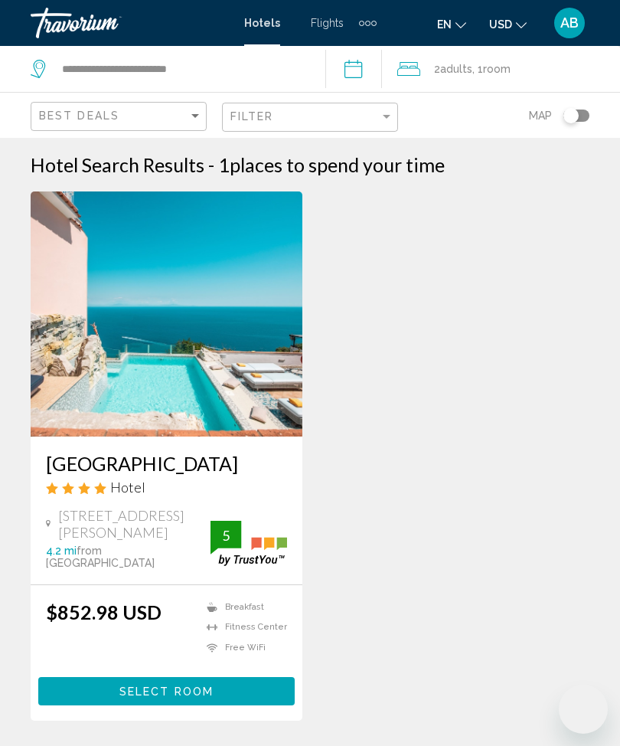
click at [202, 338] on img "Main content" at bounding box center [167, 313] width 272 height 245
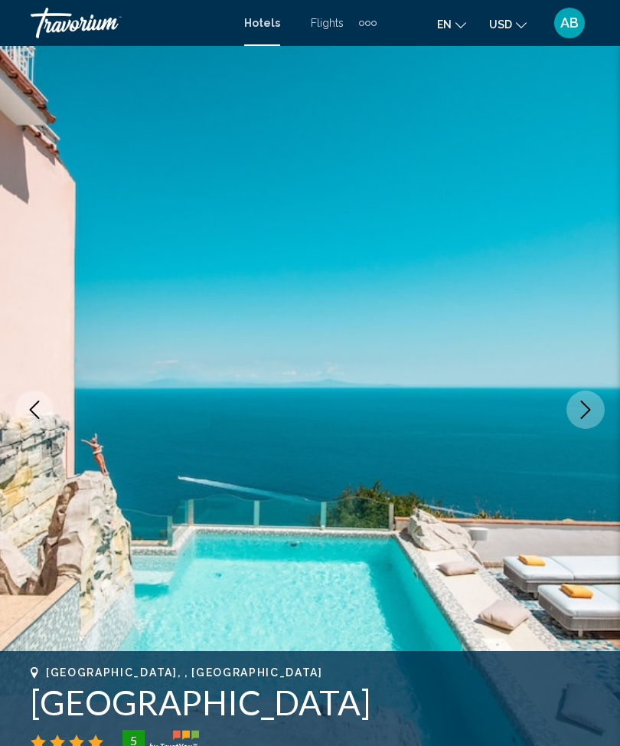
click at [583, 400] on icon "Next image" at bounding box center [585, 409] width 18 height 18
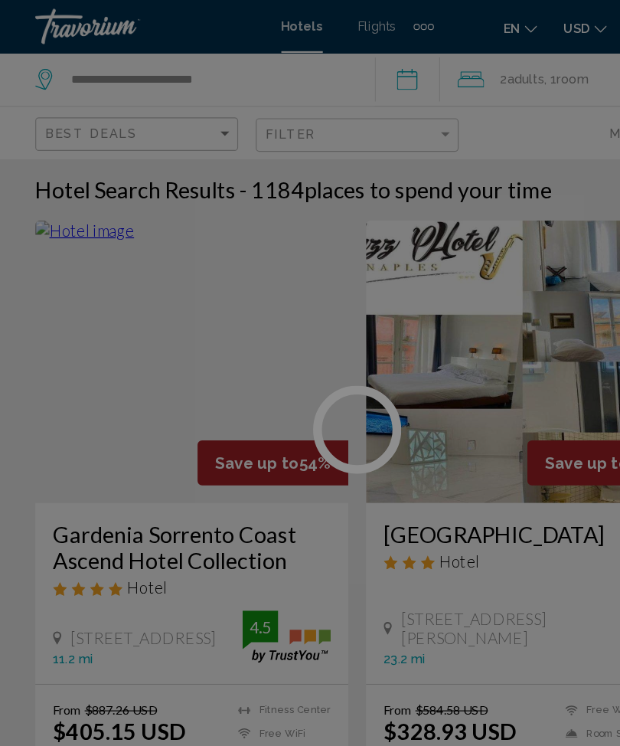
scroll to position [11, 0]
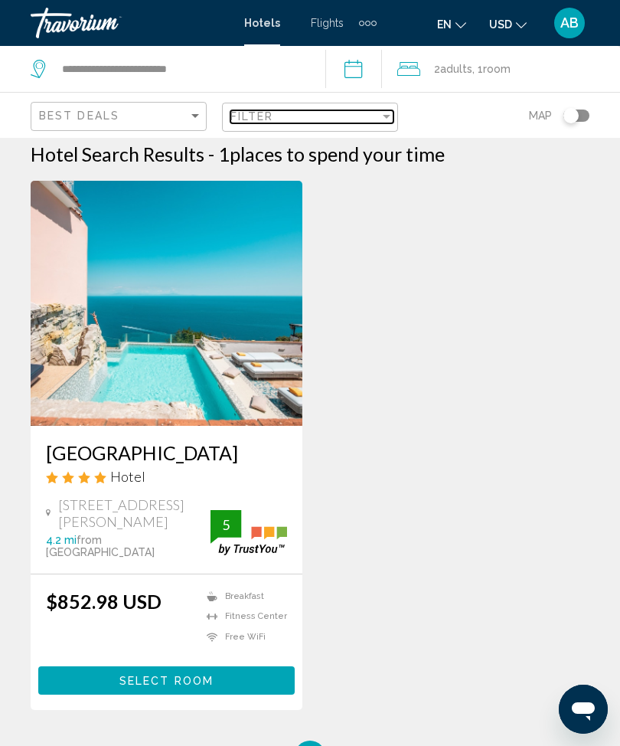
click at [388, 111] on div "Filter" at bounding box center [387, 116] width 14 height 12
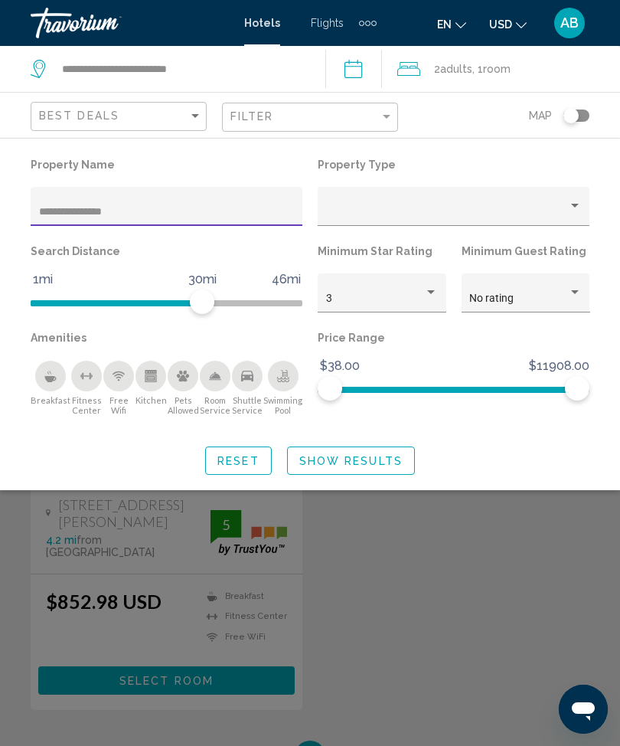
scroll to position [10, 0]
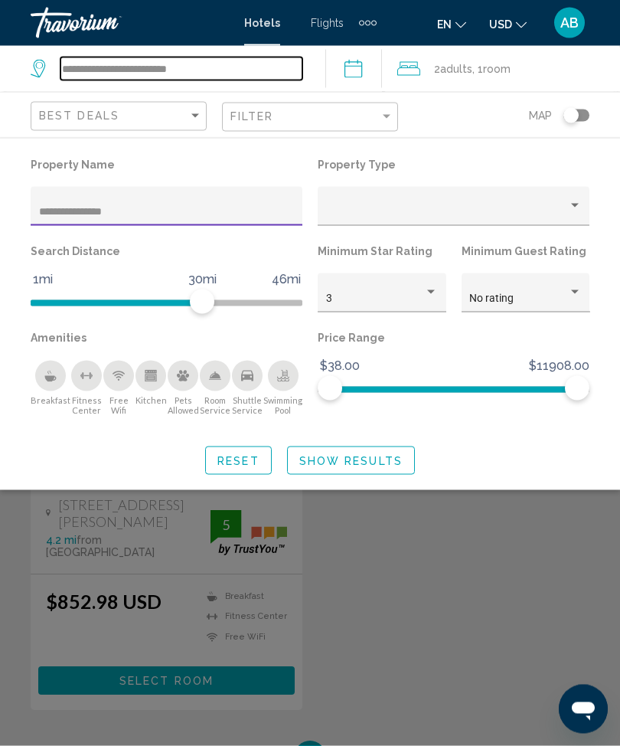
click at [217, 66] on input "**********" at bounding box center [181, 68] width 242 height 23
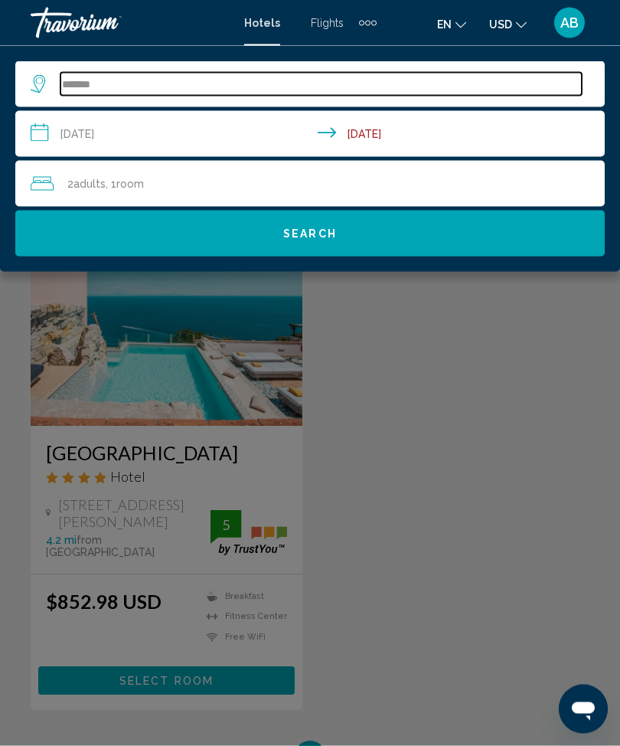
type input "******"
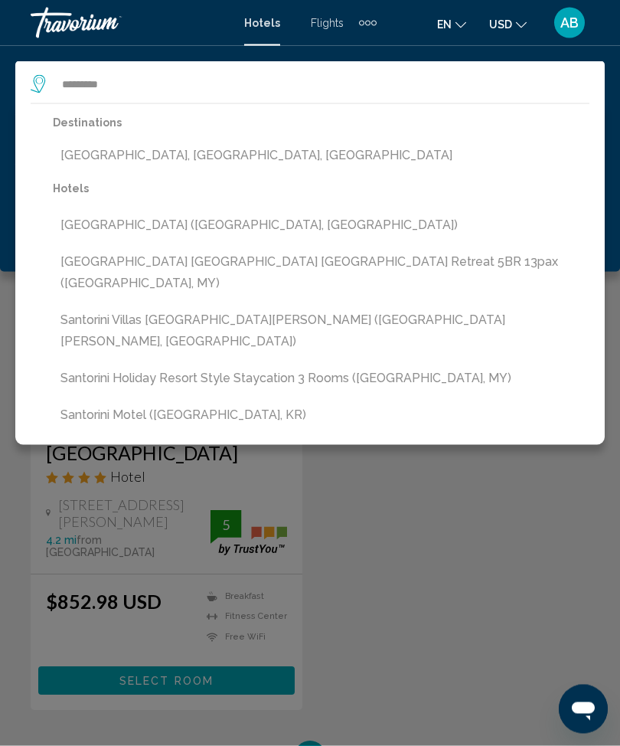
click at [214, 144] on button "Santorini, Santorini Island, Greece" at bounding box center [321, 155] width 537 height 29
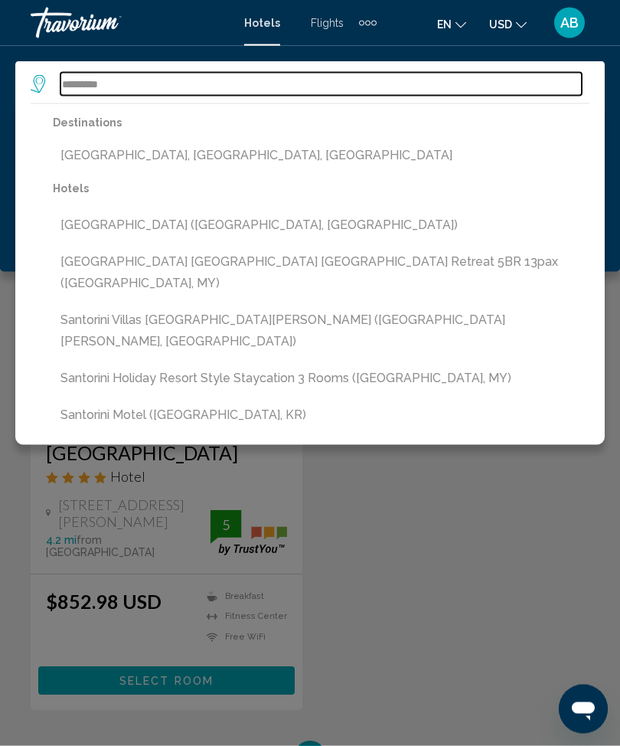
type input "**********"
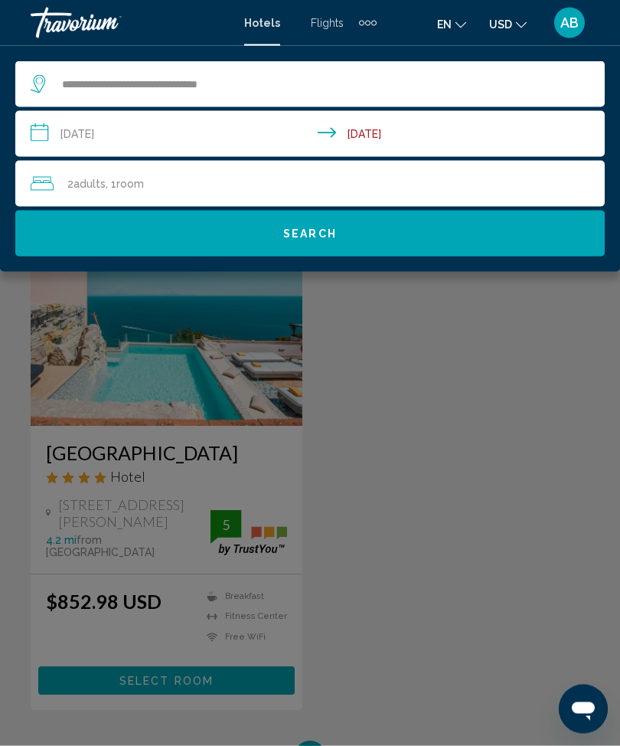
click at [338, 233] on button "Search" at bounding box center [309, 234] width 589 height 46
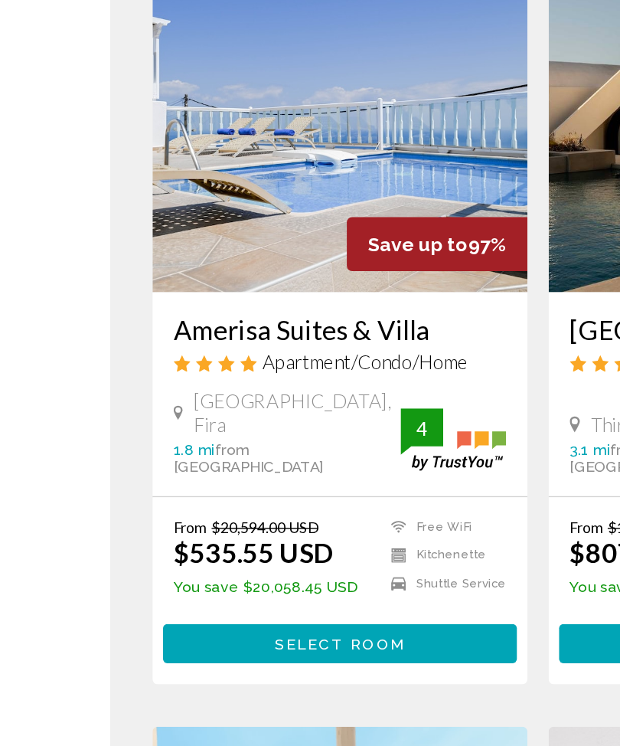
scroll to position [87, 0]
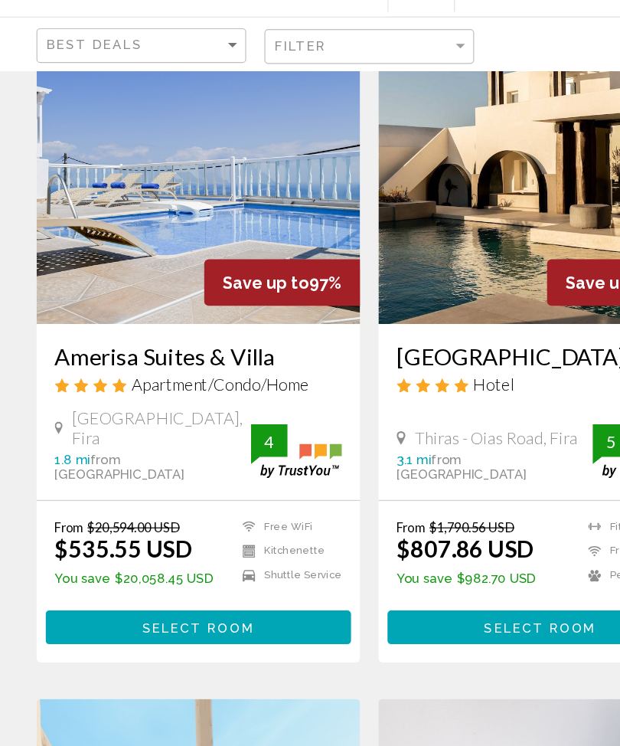
click at [204, 162] on img "Main content" at bounding box center [167, 227] width 272 height 245
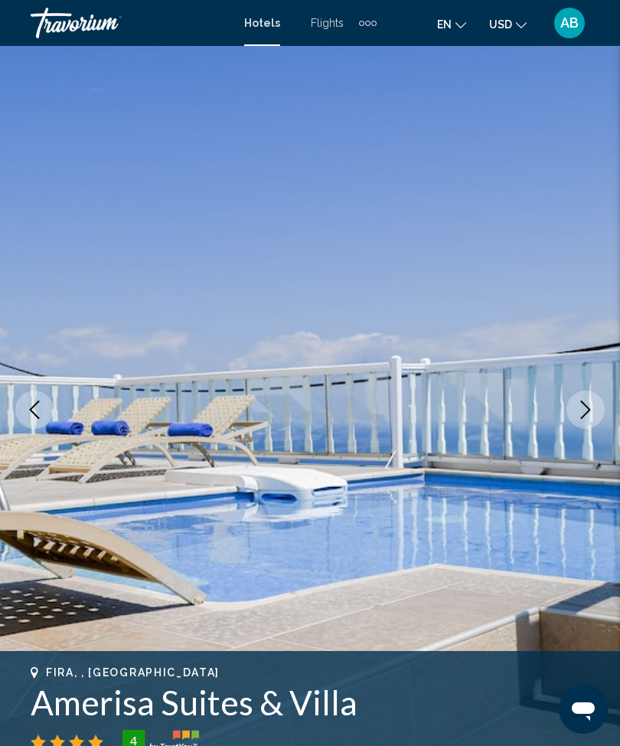
click at [595, 419] on button "Next image" at bounding box center [586, 409] width 38 height 38
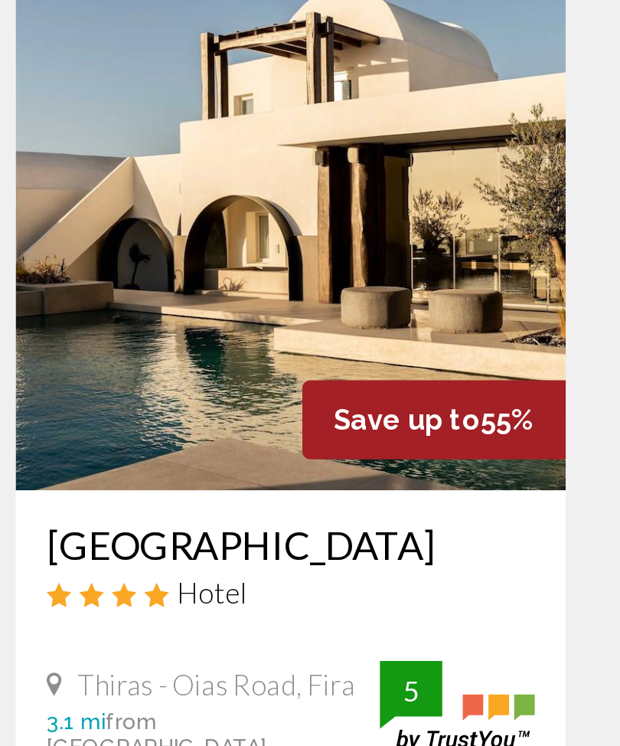
click at [318, 191] on img "Main content" at bounding box center [454, 313] width 272 height 245
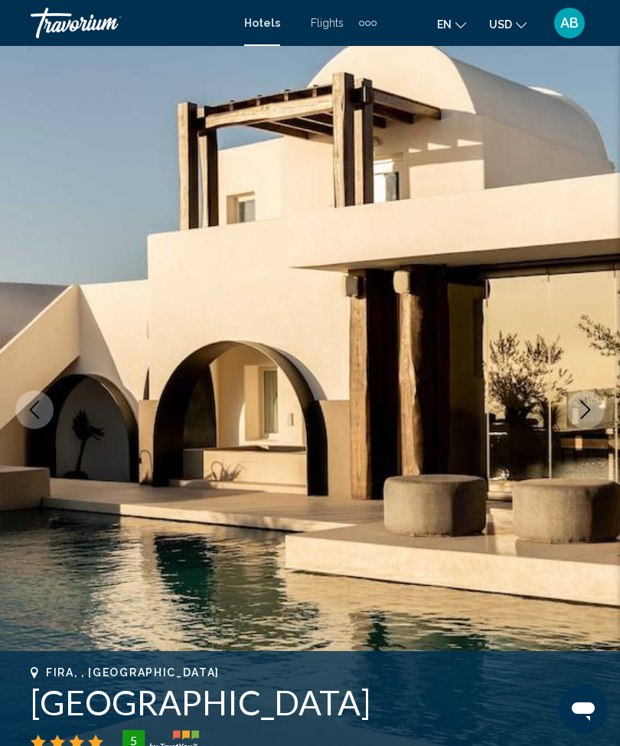
click at [586, 419] on button "Next image" at bounding box center [586, 409] width 38 height 38
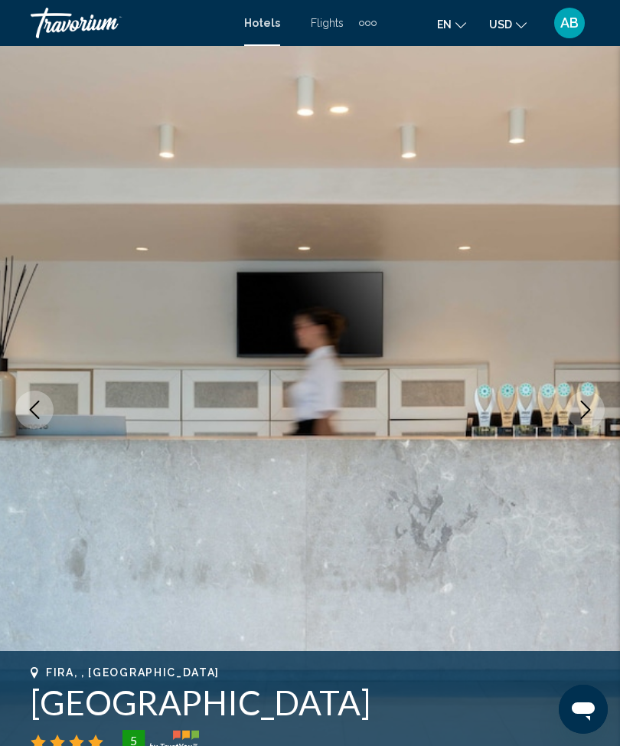
click at [581, 419] on button "Next image" at bounding box center [586, 409] width 38 height 38
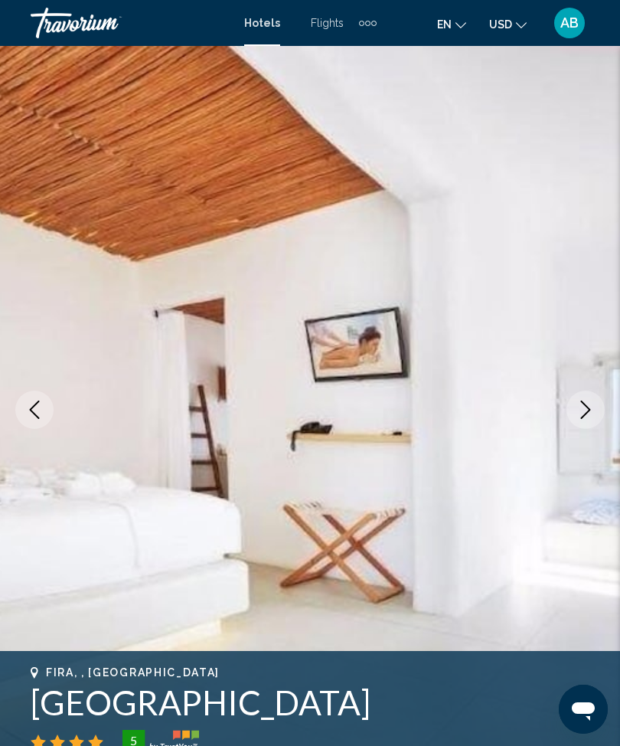
click at [21, 410] on button "Previous image" at bounding box center [34, 409] width 38 height 38
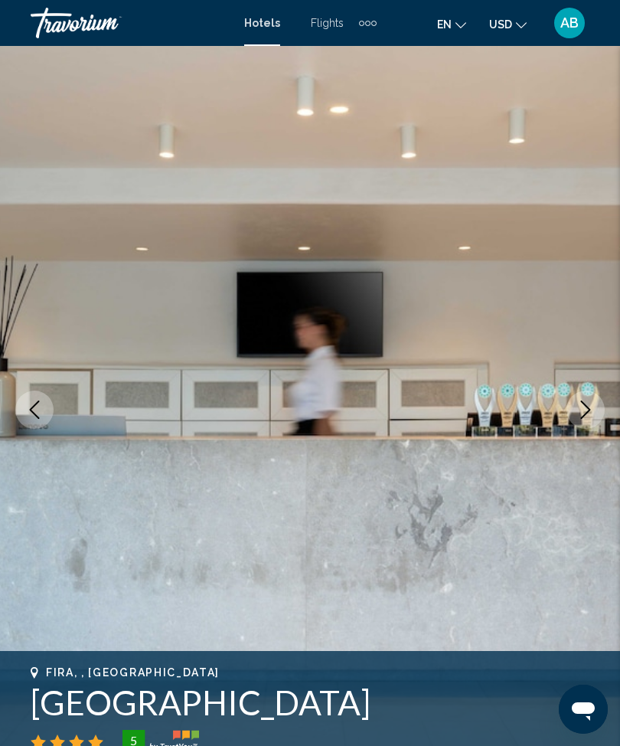
click at [41, 415] on icon "Previous image" at bounding box center [34, 409] width 18 height 18
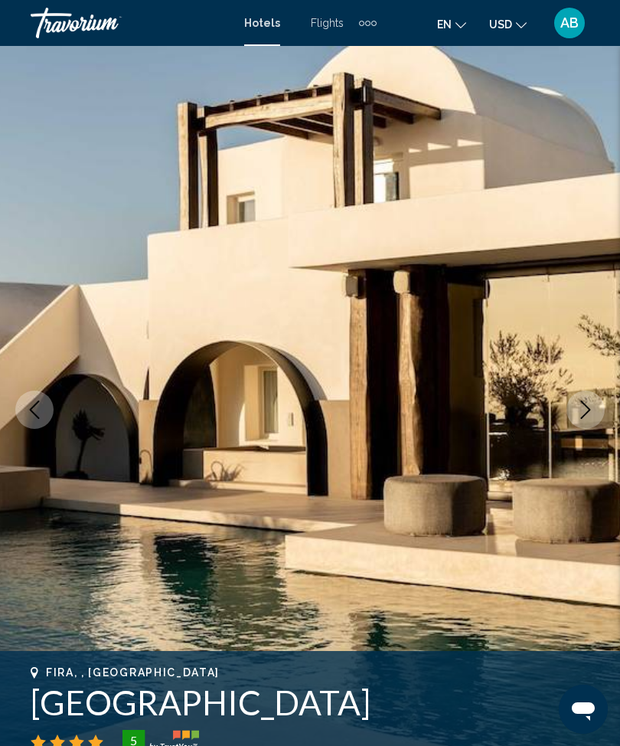
click at [584, 415] on icon "Next image" at bounding box center [586, 409] width 10 height 18
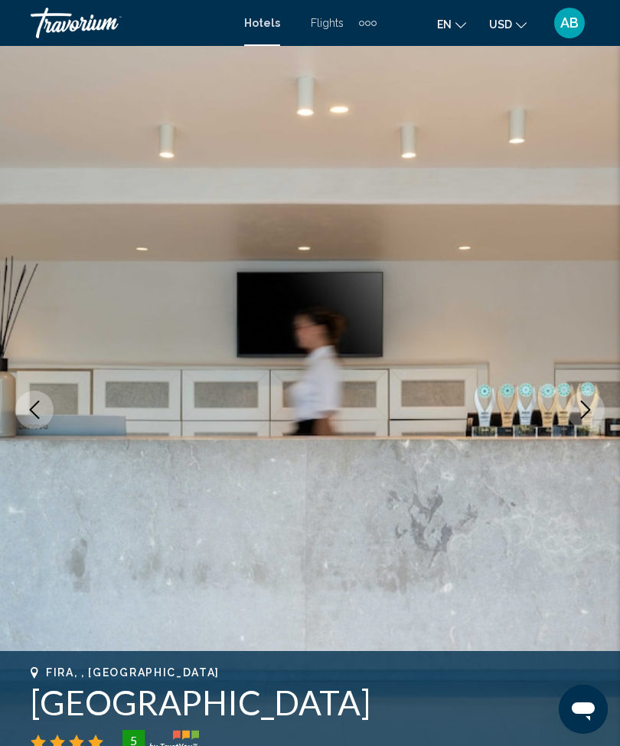
click at [583, 411] on icon "Next image" at bounding box center [585, 409] width 18 height 18
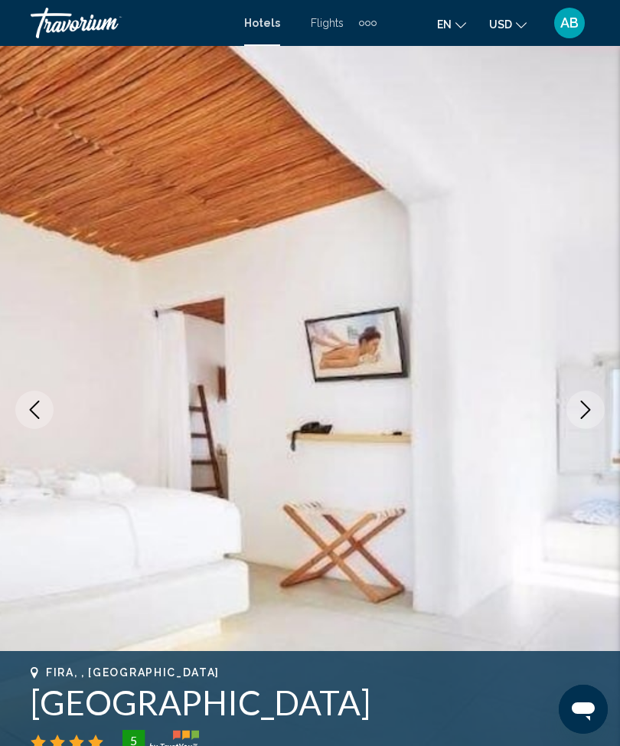
click at [582, 412] on icon "Next image" at bounding box center [585, 409] width 18 height 18
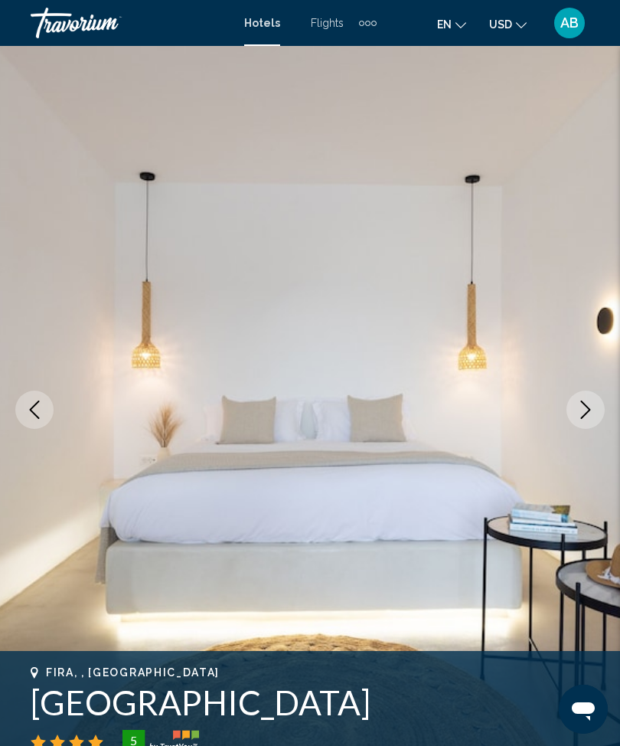
click at [588, 410] on icon "Next image" at bounding box center [585, 409] width 18 height 18
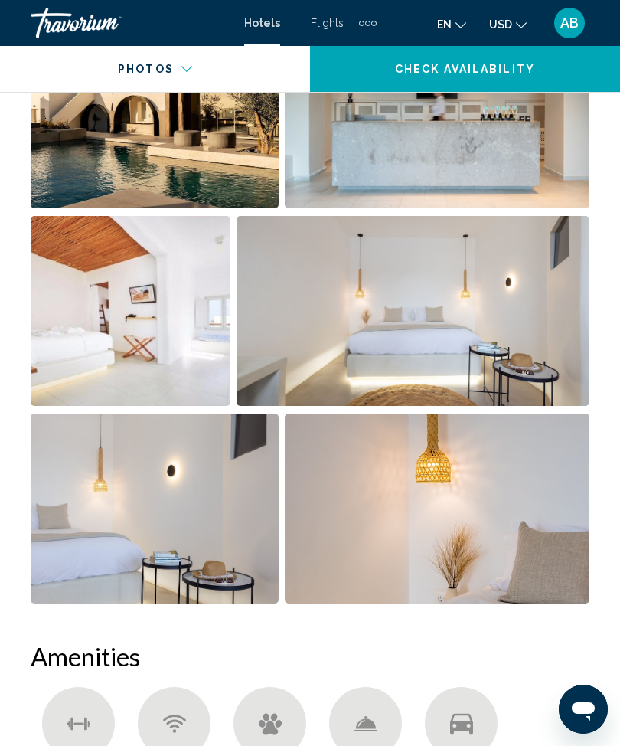
scroll to position [1100, 0]
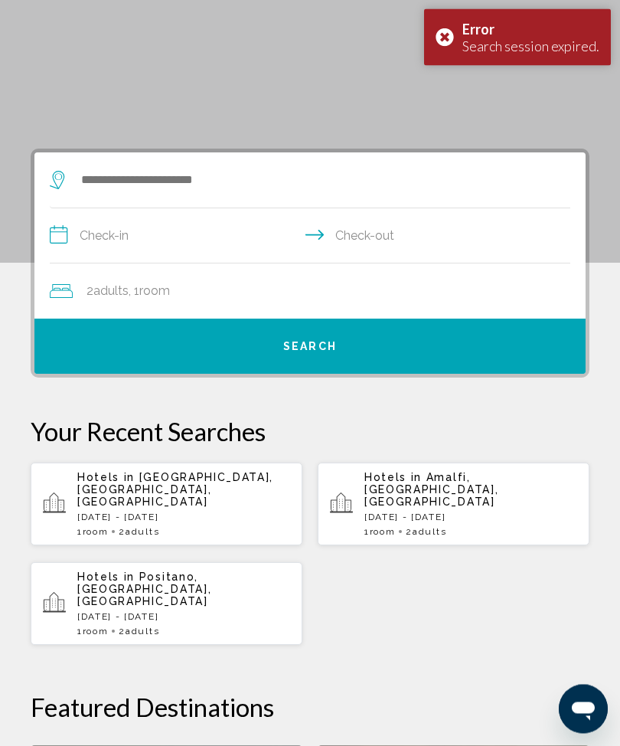
scroll to position [218, 0]
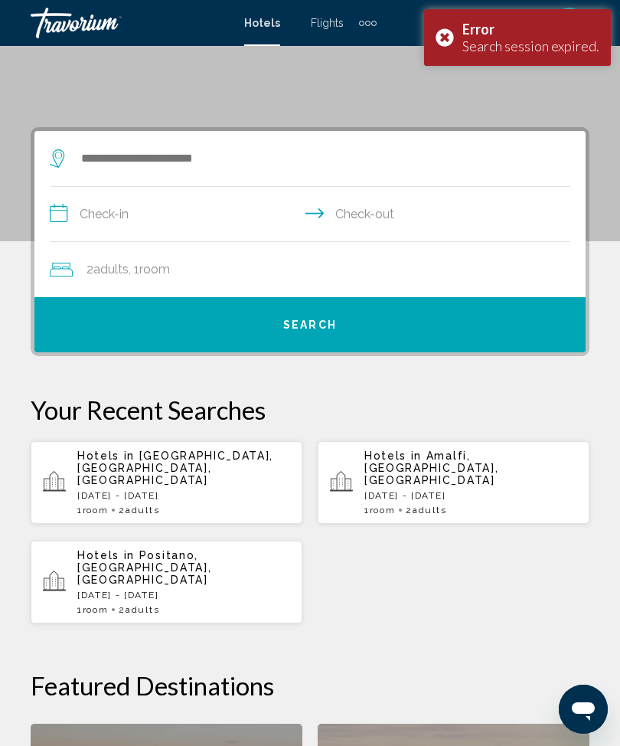
click at [206, 473] on div "Hotels in [GEOGRAPHIC_DATA], [GEOGRAPHIC_DATA], [GEOGRAPHIC_DATA] [GEOGRAPHIC_D…" at bounding box center [183, 482] width 213 height 66
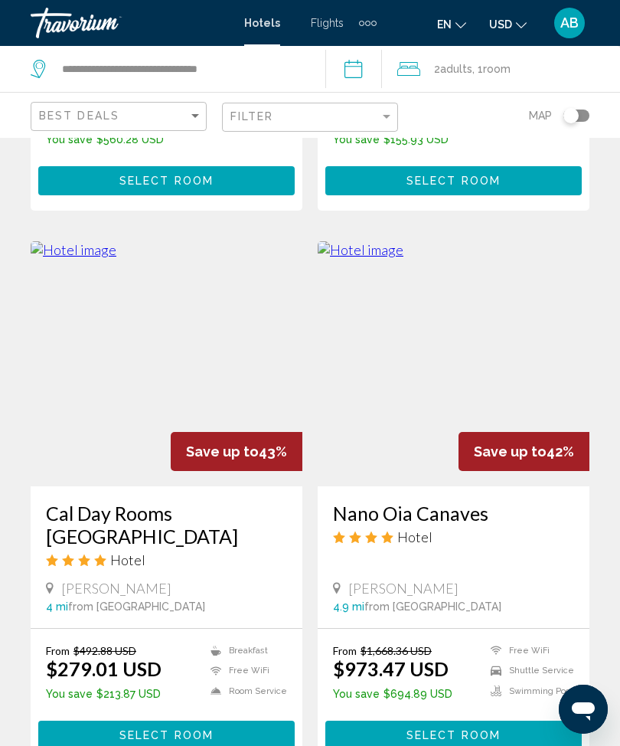
scroll to position [1068, 0]
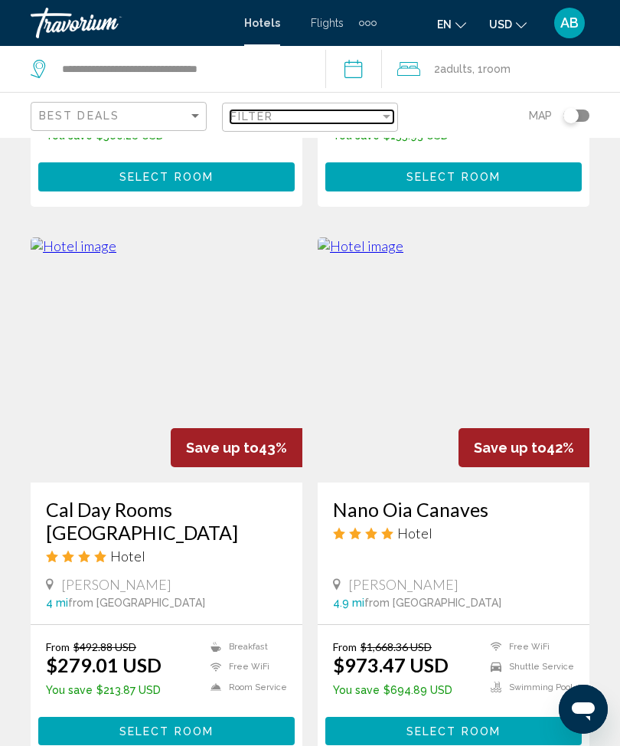
click at [392, 111] on div "Filter" at bounding box center [387, 116] width 14 height 12
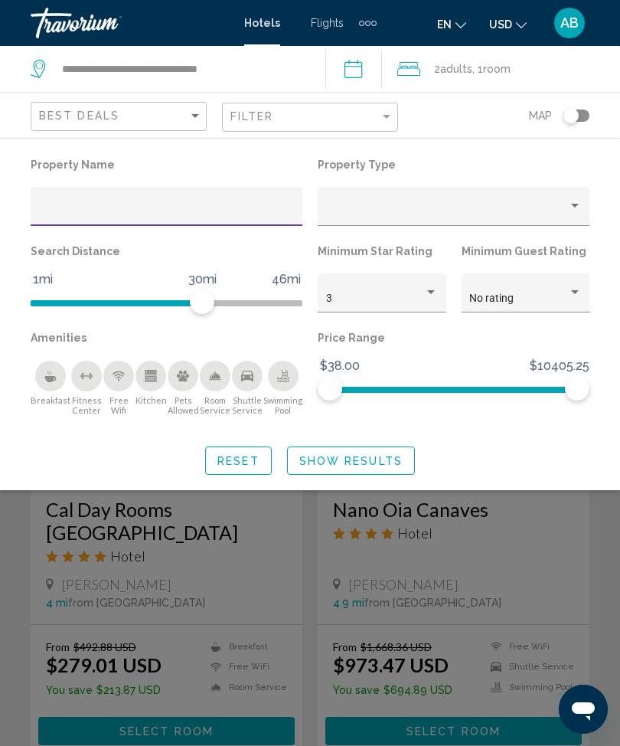
click at [160, 212] on input "Hotel Filters" at bounding box center [167, 212] width 256 height 12
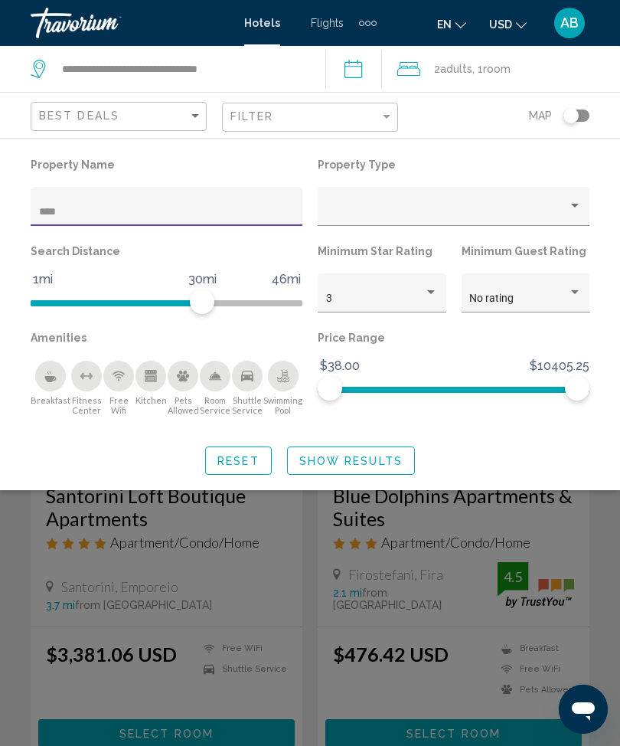
scroll to position [744, 0]
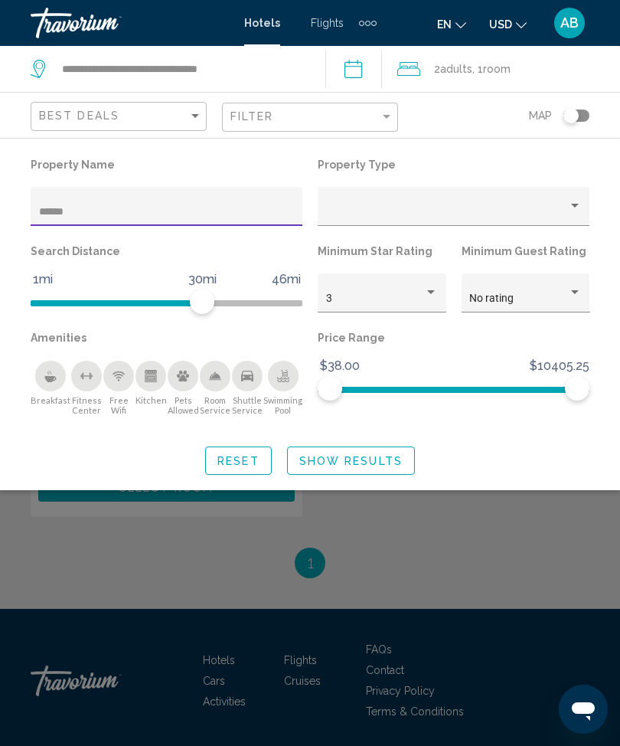
scroll to position [213, 0]
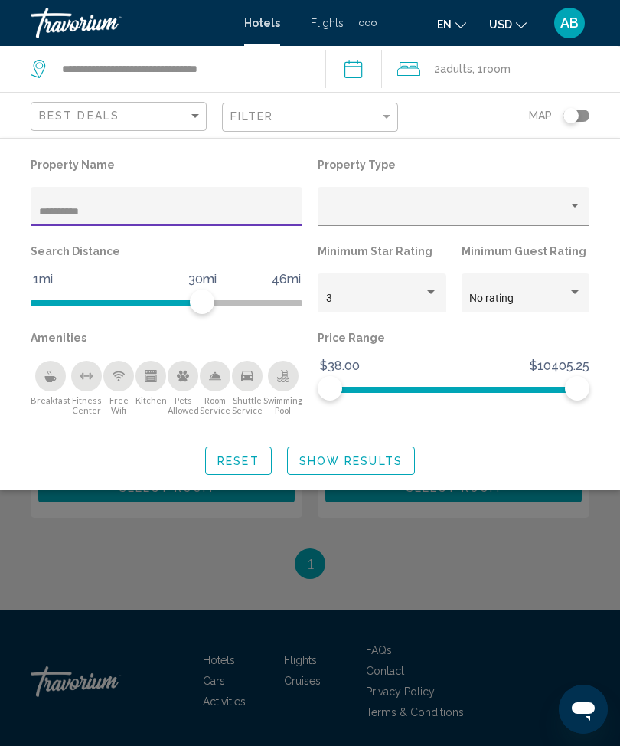
type input "**********"
click at [377, 454] on span "Show Results" at bounding box center [350, 460] width 103 height 12
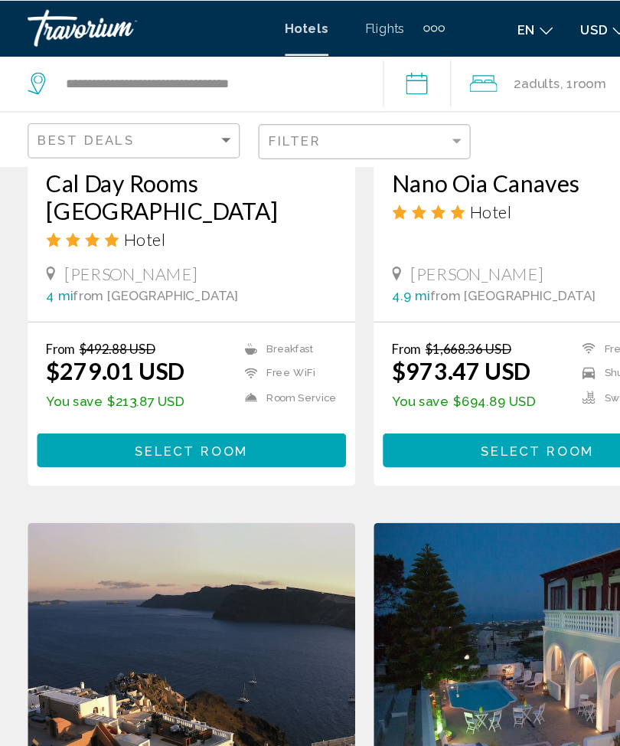
scroll to position [1401, 0]
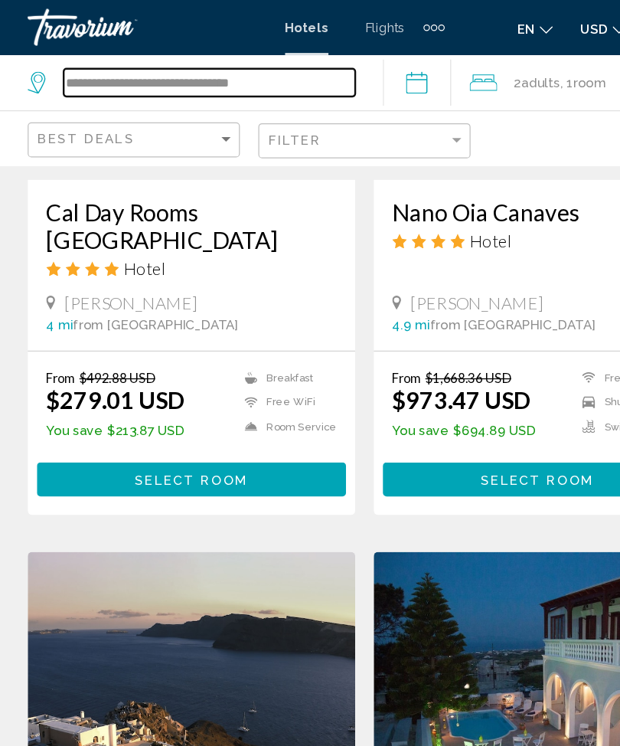
click at [252, 74] on input "**********" at bounding box center [181, 68] width 242 height 23
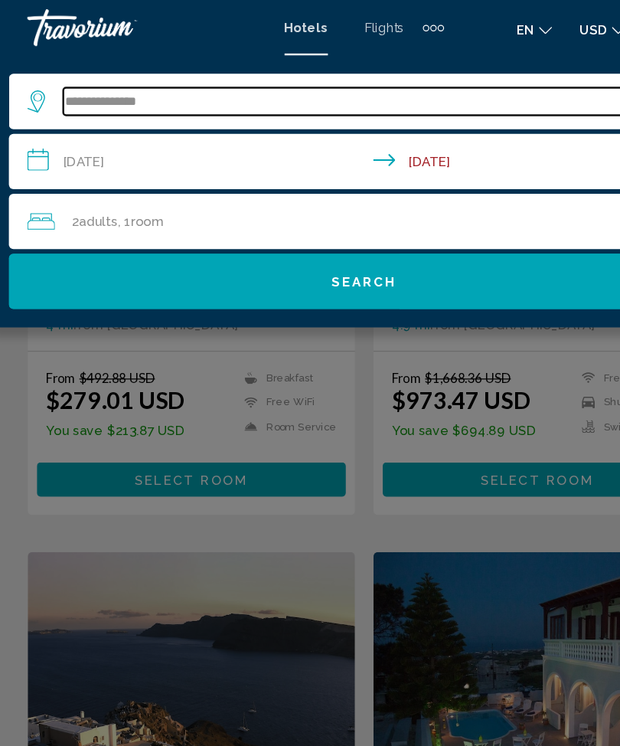
type input "**********"
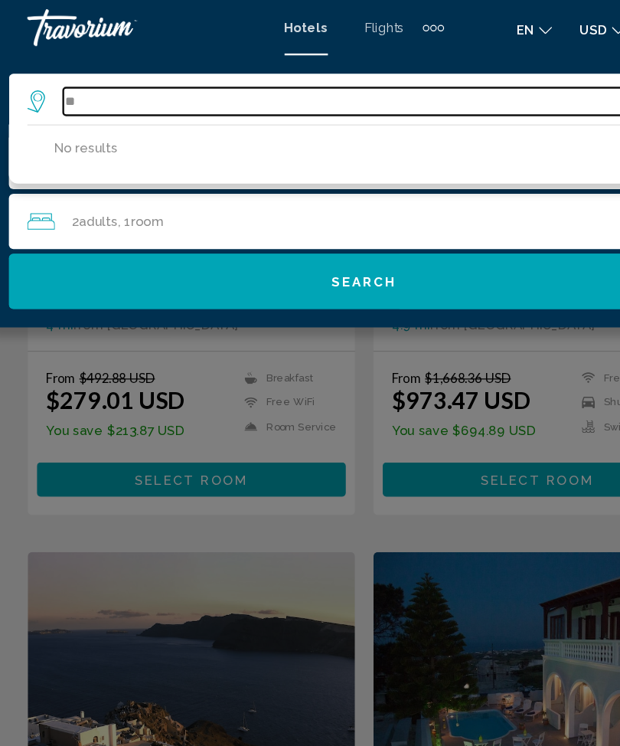
type input "*"
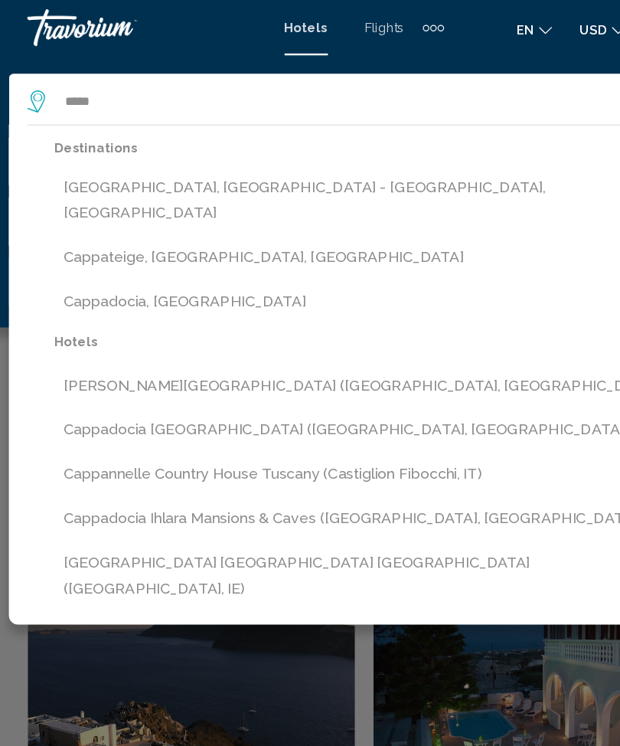
click at [185, 236] on button "Cappadocia, [GEOGRAPHIC_DATA]" at bounding box center [321, 250] width 537 height 29
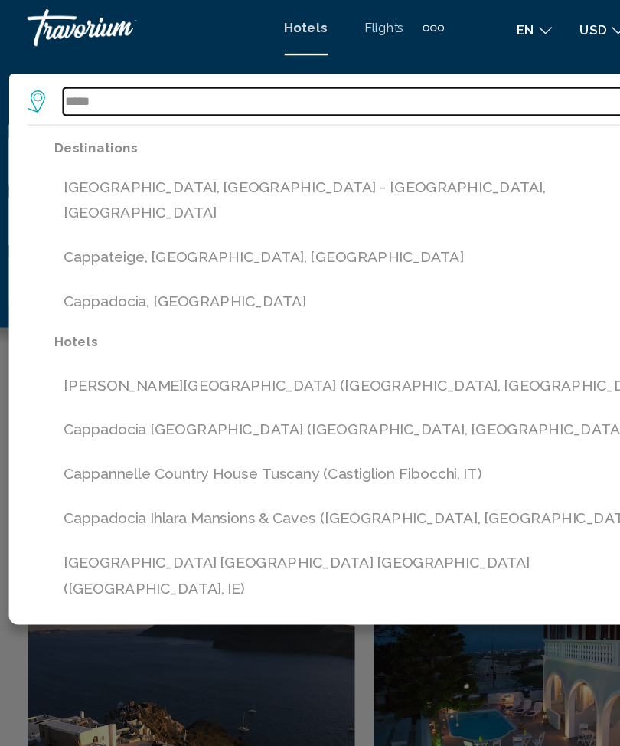
type input "**********"
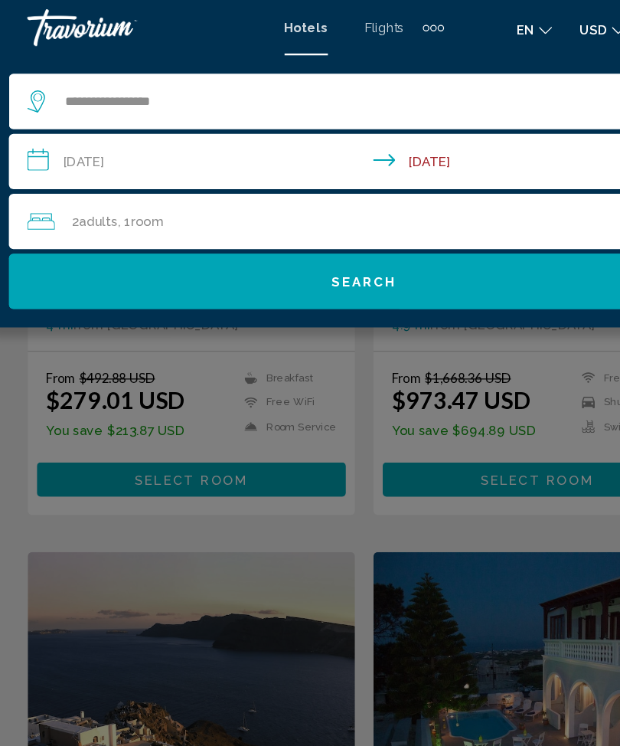
click at [28, 136] on input "**********" at bounding box center [313, 136] width 596 height 51
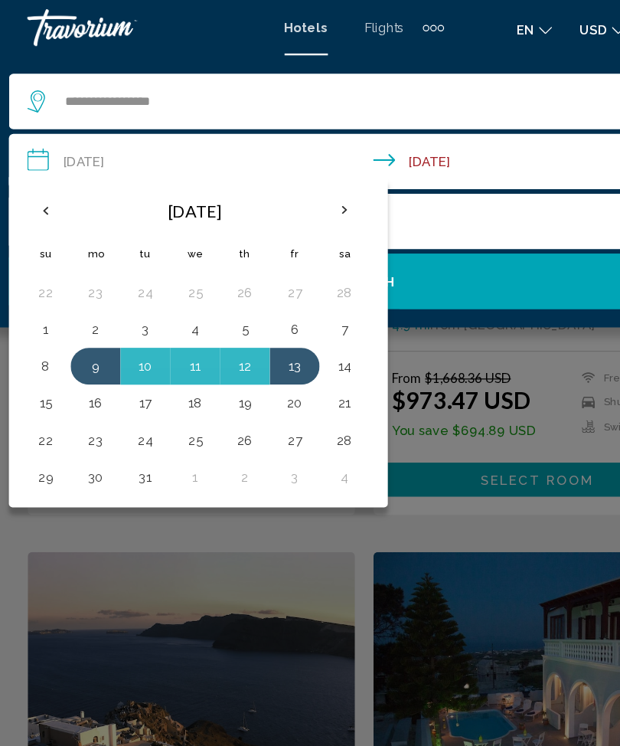
scroll to position [1229, 0]
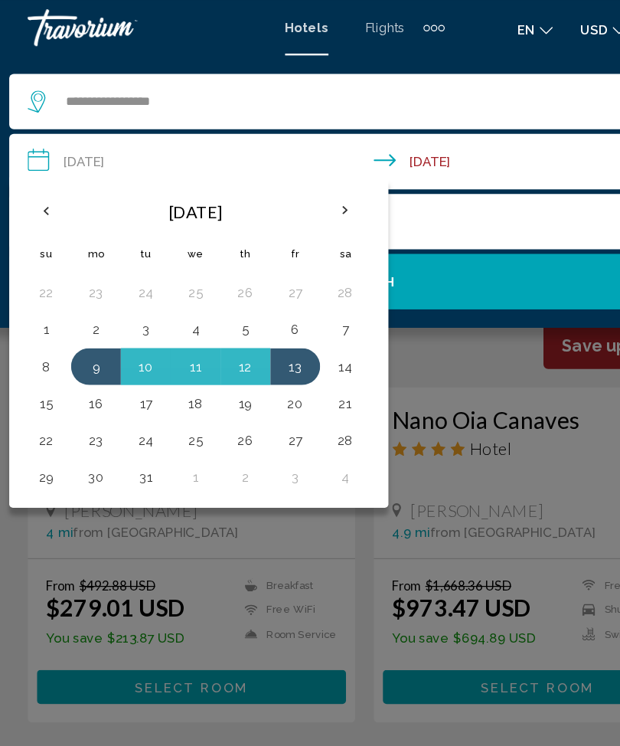
click at [31, 180] on th "Previous month" at bounding box center [45, 175] width 41 height 34
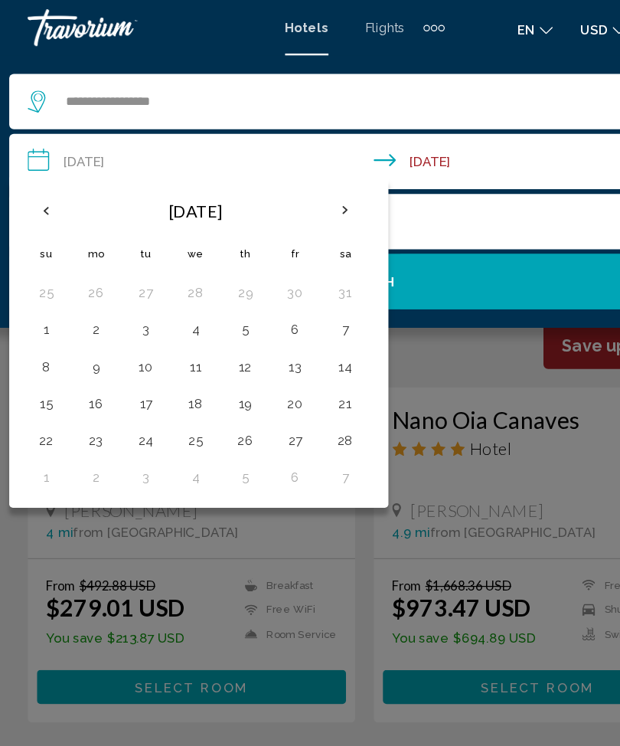
click at [45, 174] on th "Previous month" at bounding box center [45, 175] width 41 height 34
click at [35, 174] on th "Previous month" at bounding box center [45, 175] width 41 height 34
click at [38, 169] on th "Previous month" at bounding box center [45, 175] width 41 height 34
click at [252, 273] on button "7" at bounding box center [252, 273] width 24 height 21
click at [120, 309] on button "11" at bounding box center [128, 303] width 24 height 21
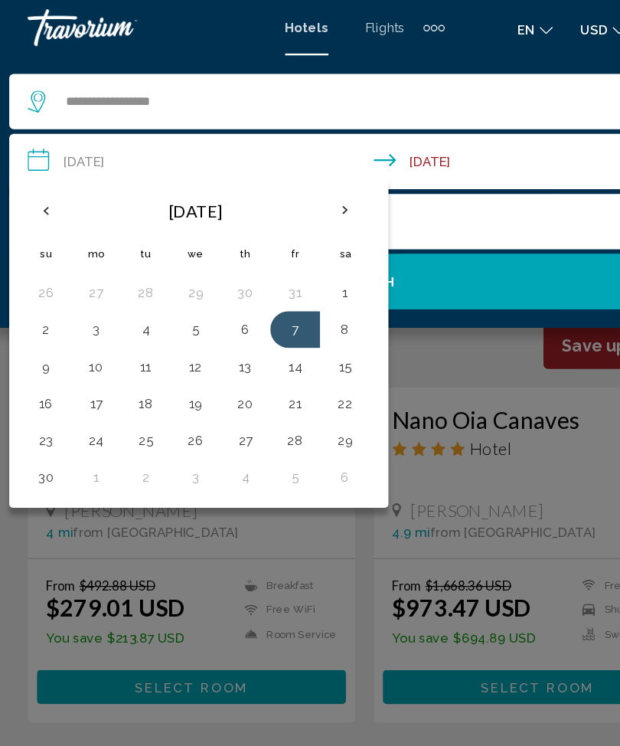
type input "**********"
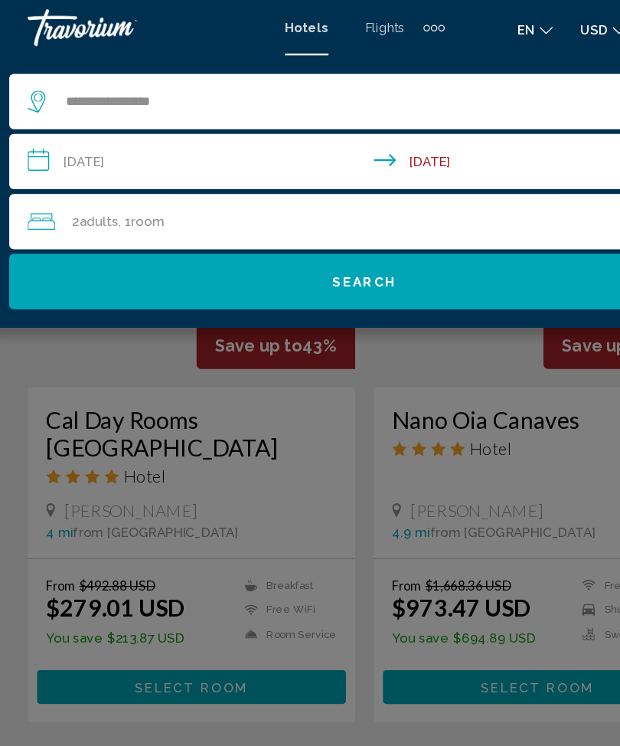
click at [313, 236] on span "Search" at bounding box center [310, 234] width 54 height 12
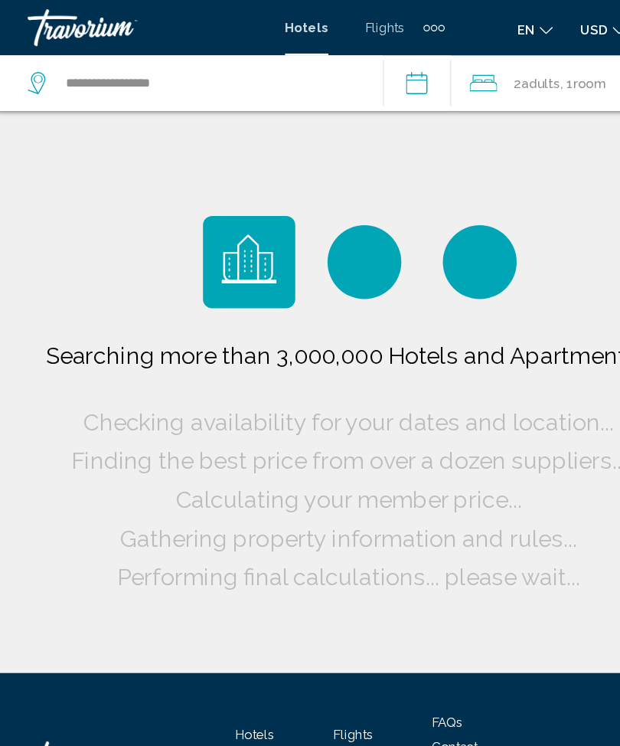
scroll to position [51, 0]
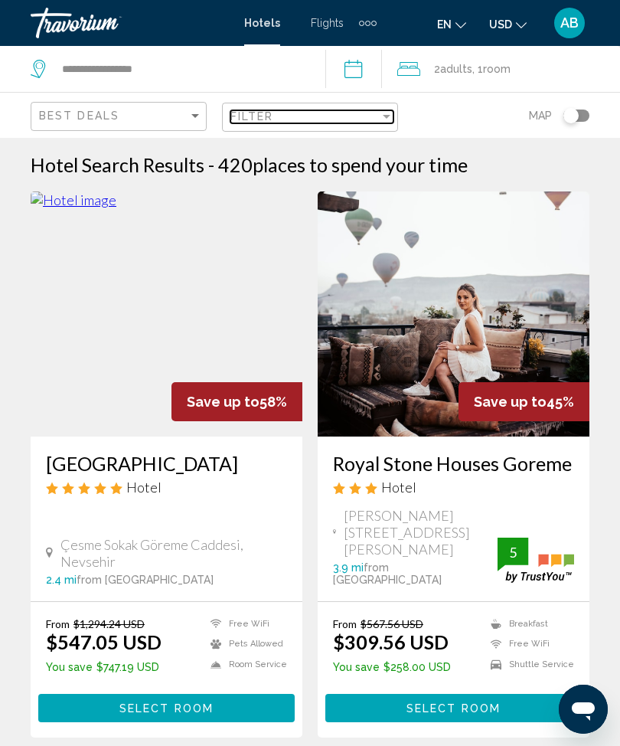
click at [383, 118] on div "Filter" at bounding box center [387, 116] width 14 height 12
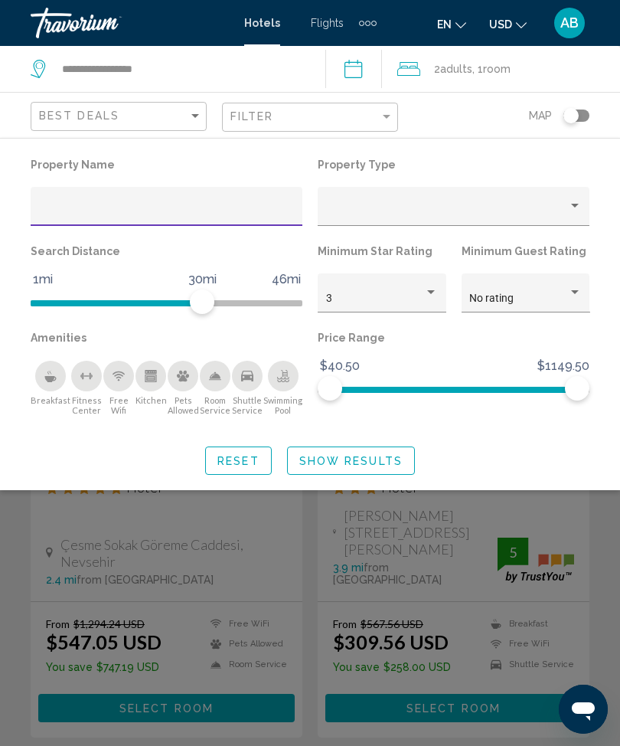
click at [175, 206] on input "Hotel Filters" at bounding box center [167, 212] width 256 height 12
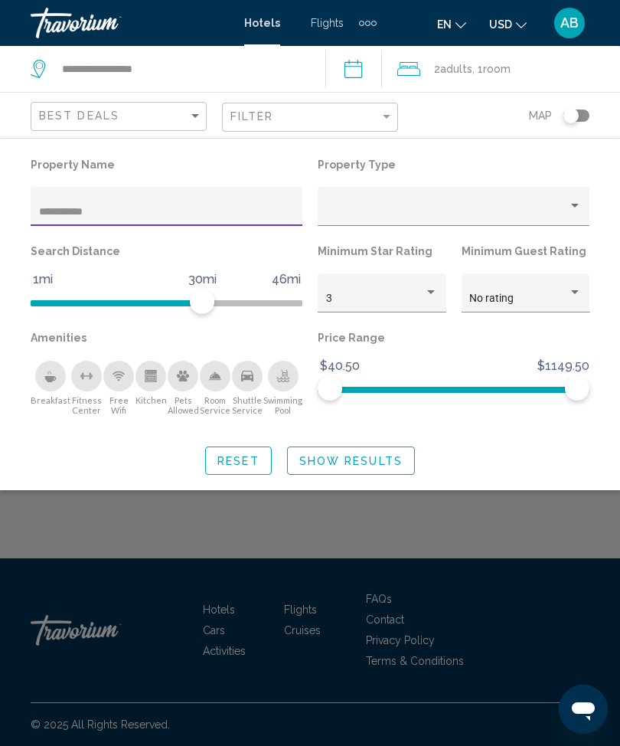
type input "**********"
click at [359, 459] on span "Show Results" at bounding box center [350, 461] width 103 height 12
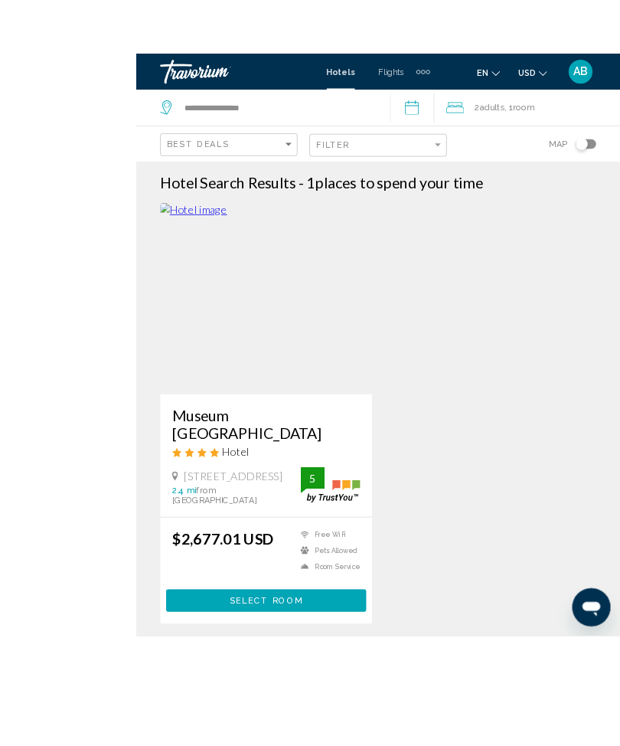
scroll to position [24, 0]
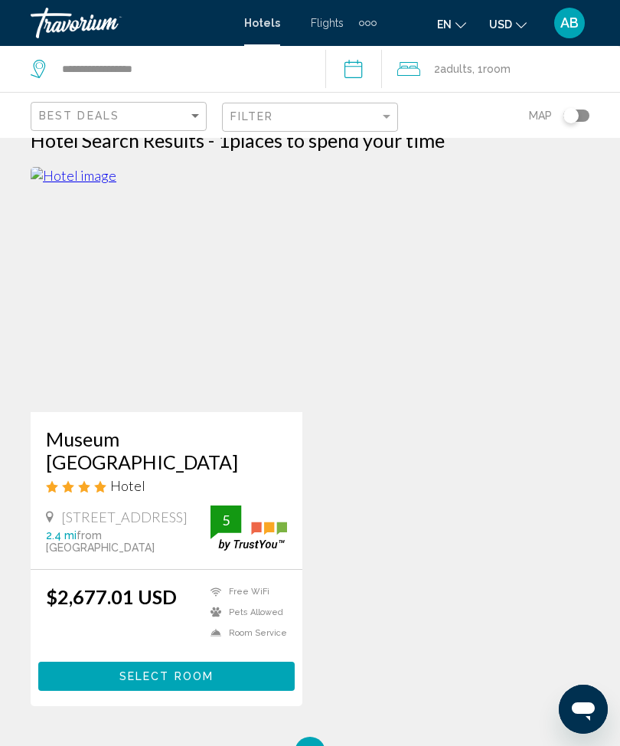
click at [175, 690] on button "Select Room" at bounding box center [166, 675] width 256 height 28
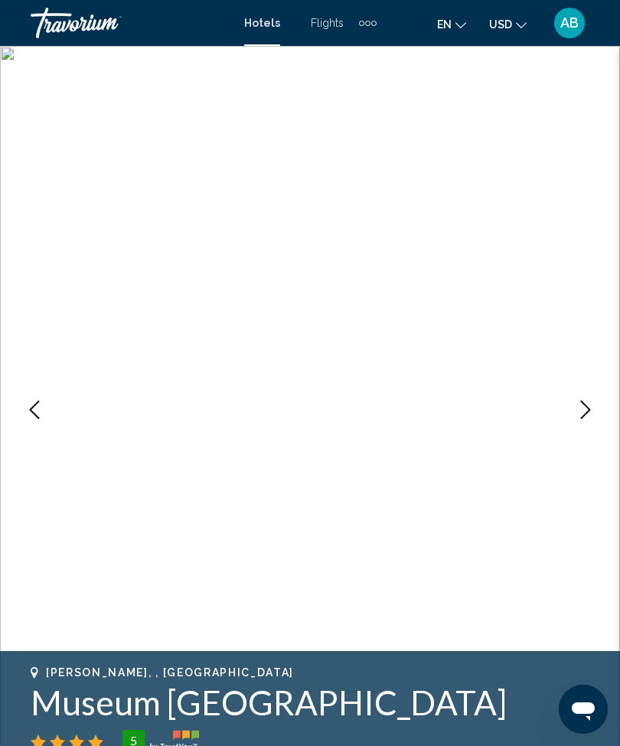
click at [573, 417] on button "Next image" at bounding box center [586, 409] width 38 height 38
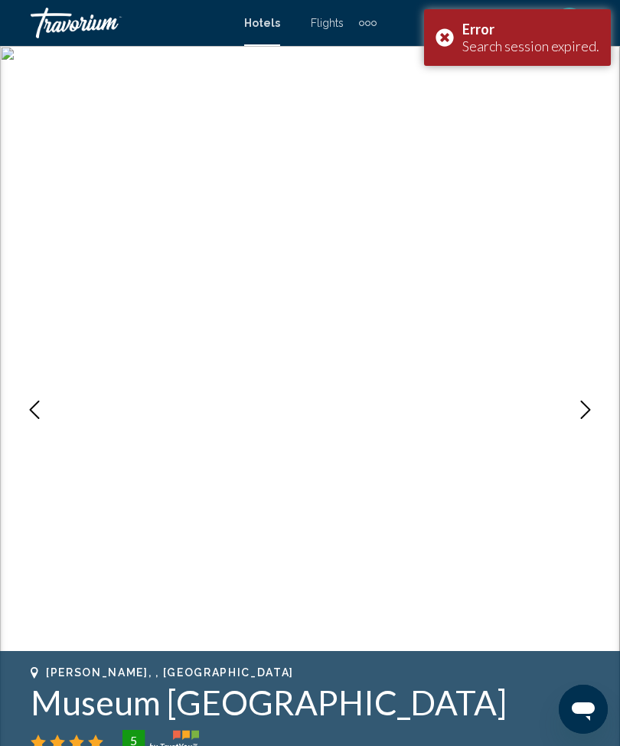
click at [370, 28] on div "Extra navigation items" at bounding box center [368, 22] width 18 height 23
click at [333, 116] on link "Activities" at bounding box center [343, 107] width 58 height 28
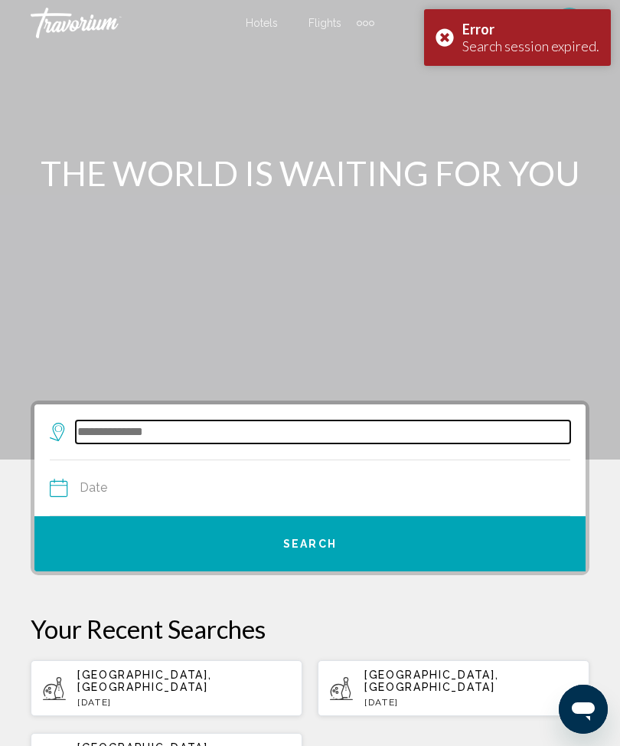
click at [159, 429] on input "Search widget" at bounding box center [323, 431] width 495 height 23
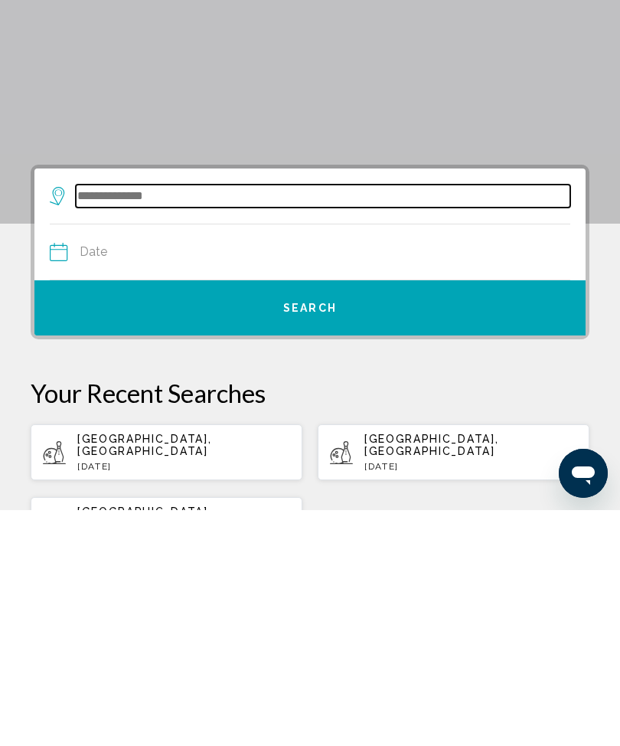
scroll to position [4, 0]
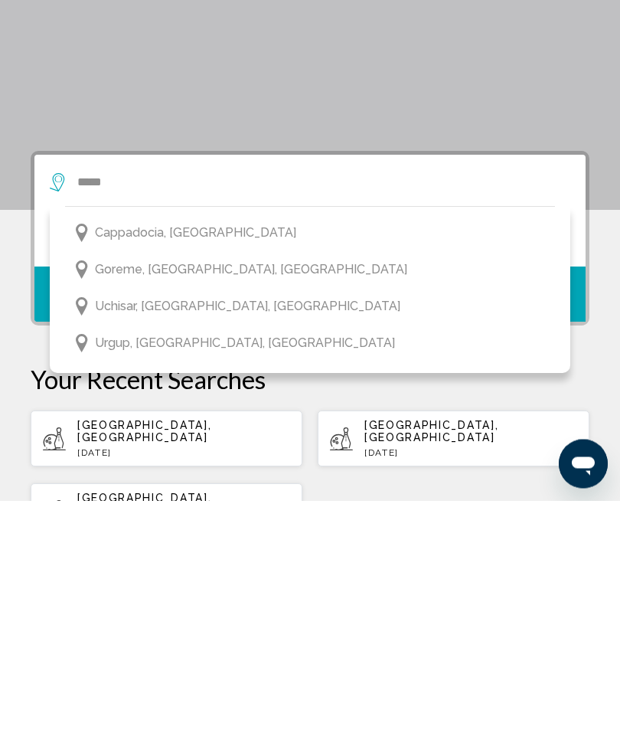
click at [227, 464] on button "Cappadocia, [GEOGRAPHIC_DATA]" at bounding box center [310, 478] width 490 height 29
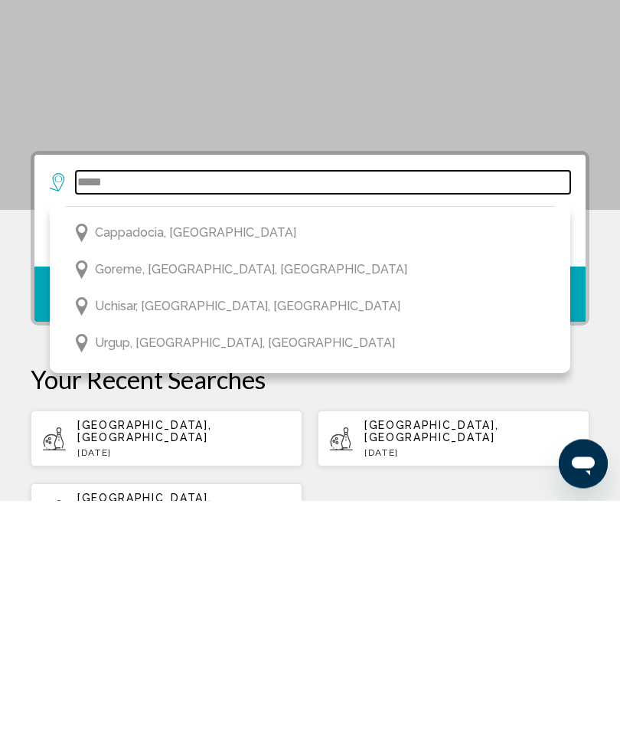
type input "**********"
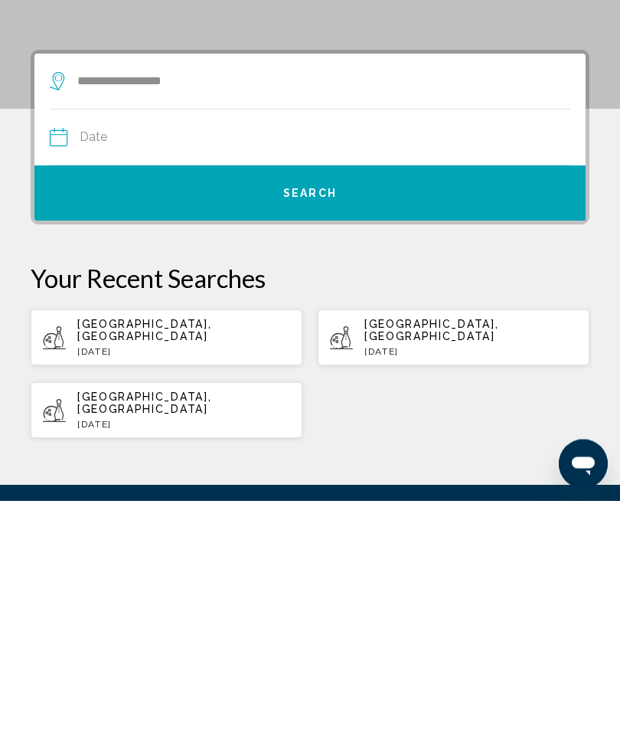
click at [109, 355] on input "Date" at bounding box center [179, 385] width 266 height 60
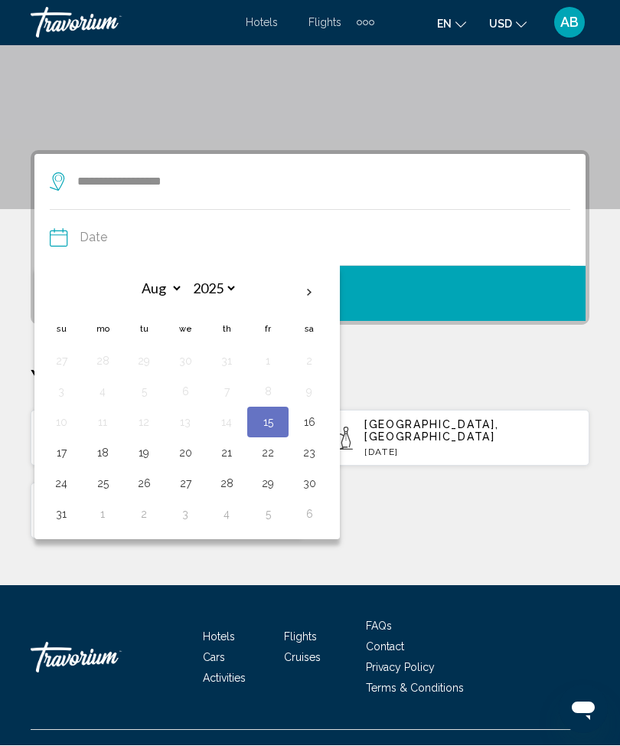
click at [312, 288] on th "Next month" at bounding box center [309, 293] width 41 height 34
click at [317, 304] on th "Next month" at bounding box center [309, 293] width 41 height 34
click at [311, 307] on th "Next month" at bounding box center [309, 293] width 41 height 34
select select "**"
click at [187, 452] on button "19" at bounding box center [185, 452] width 24 height 21
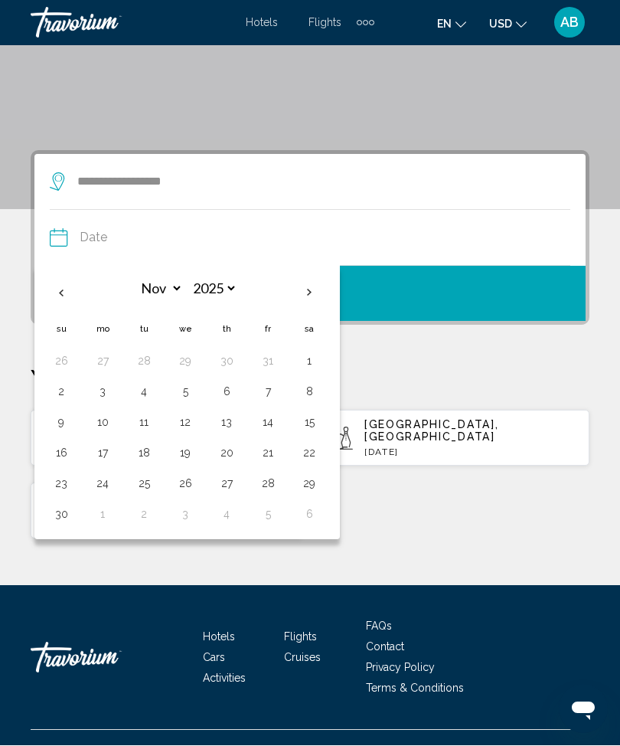
type input "**********"
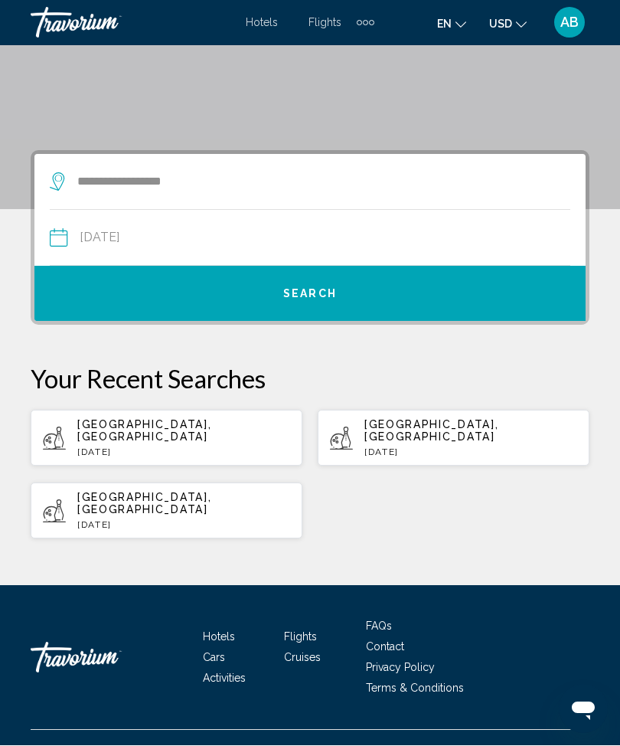
click at [347, 292] on button "Search" at bounding box center [309, 293] width 551 height 55
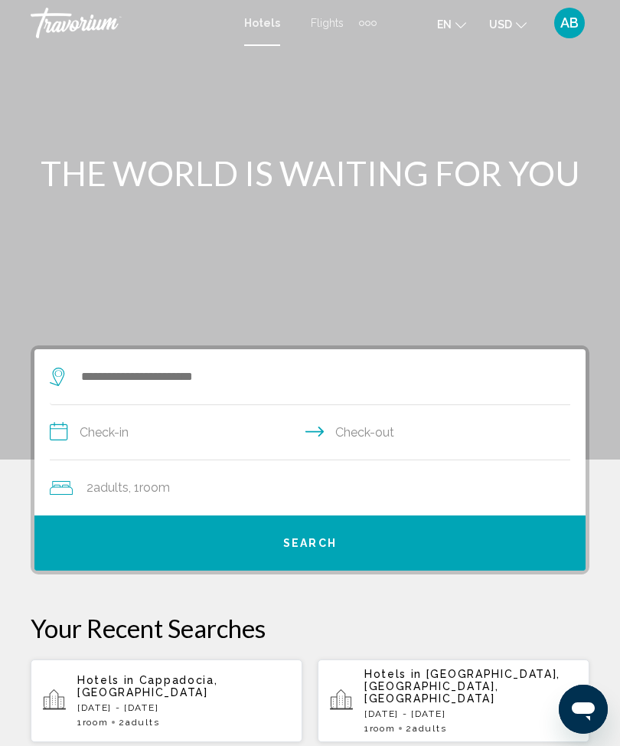
click at [364, 17] on div "Extra navigation items" at bounding box center [368, 22] width 18 height 23
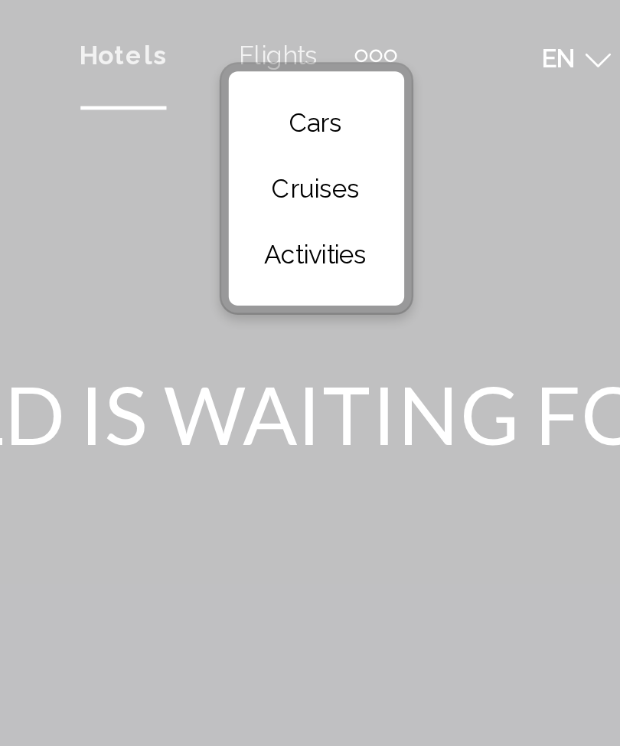
click at [322, 109] on span "Activities" at bounding box center [343, 106] width 43 height 12
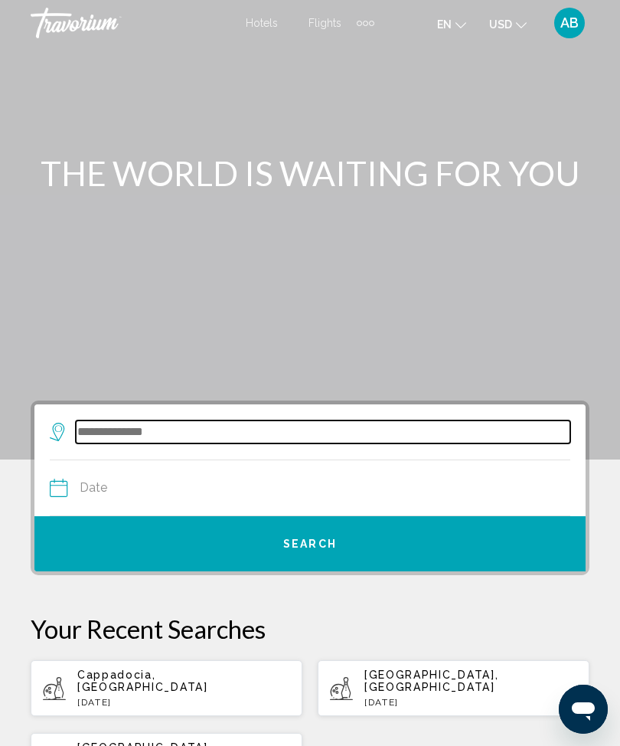
click at [139, 429] on input "Search widget" at bounding box center [323, 431] width 495 height 23
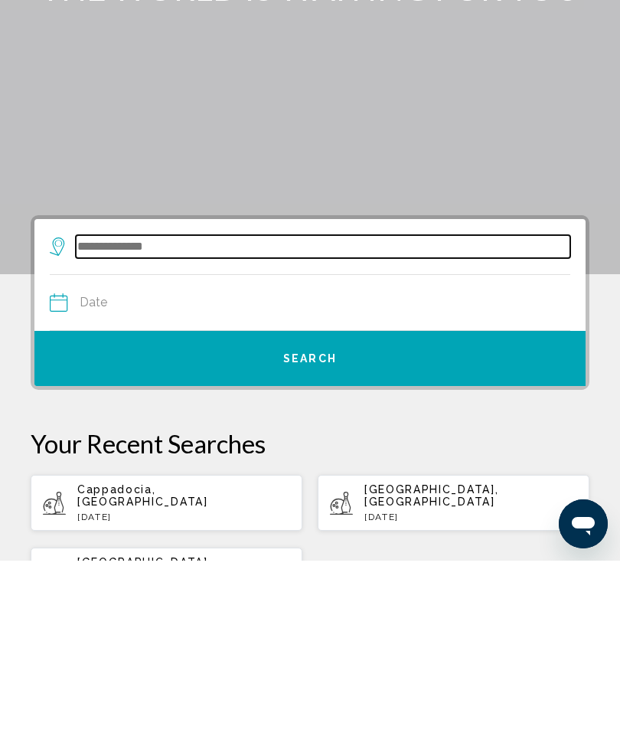
scroll to position [4, 0]
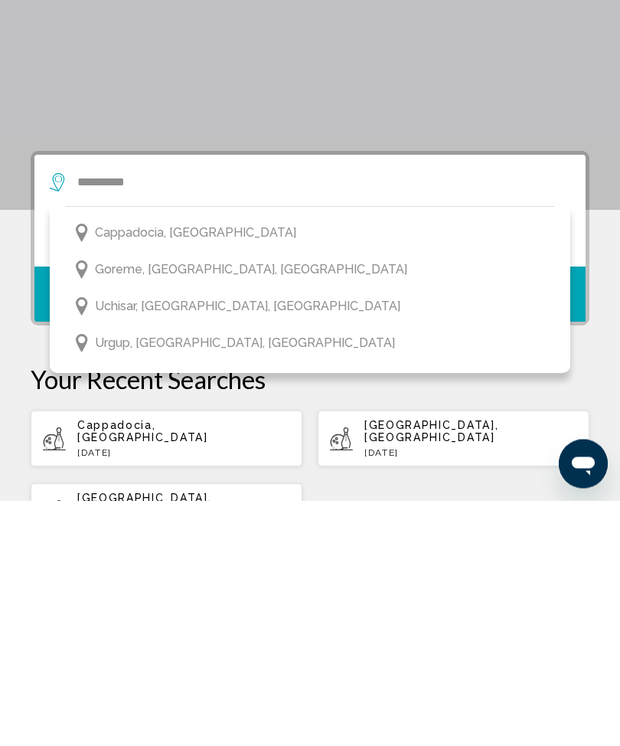
click at [289, 464] on button "Cappadocia, [GEOGRAPHIC_DATA]" at bounding box center [310, 478] width 490 height 29
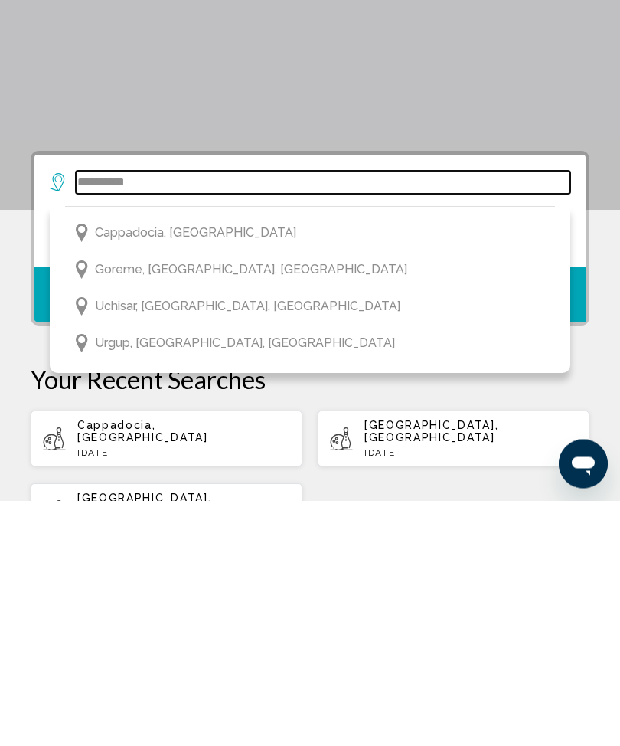
type input "**********"
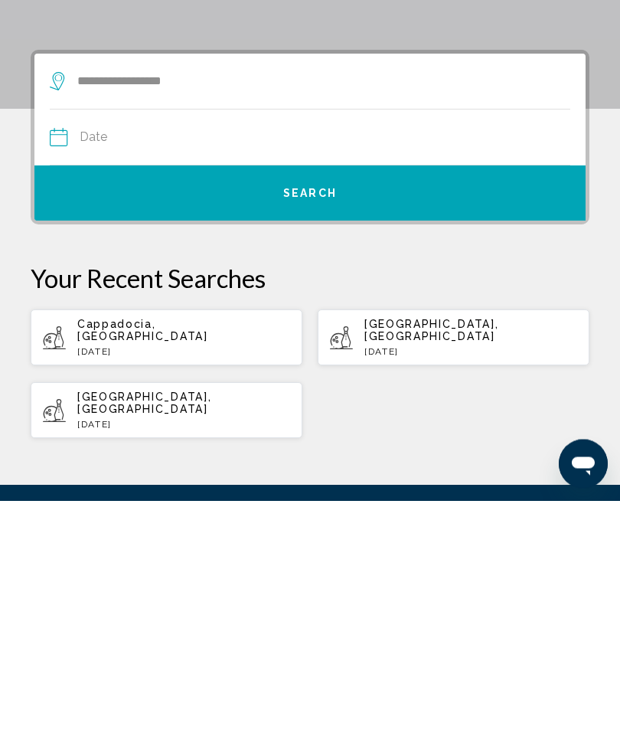
click at [68, 355] on input "Date" at bounding box center [179, 385] width 266 height 60
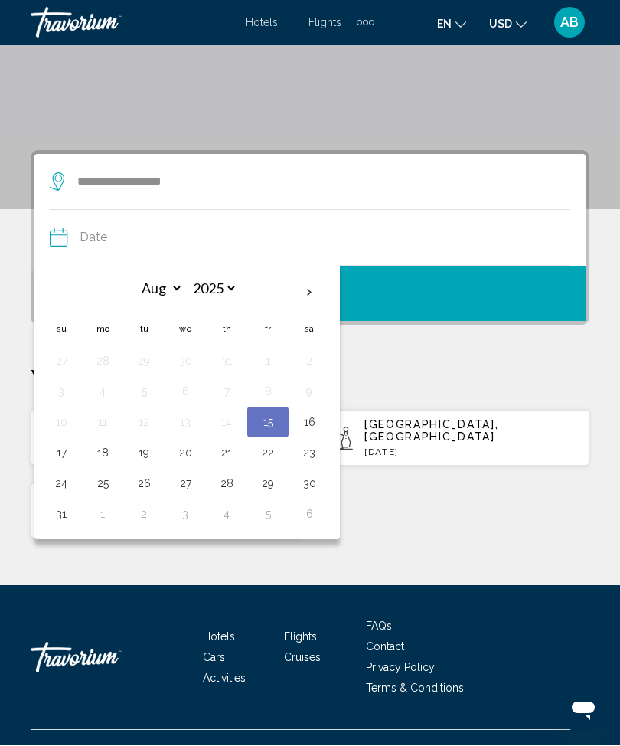
click at [307, 305] on th "Next month" at bounding box center [309, 293] width 41 height 34
click at [313, 289] on th "Next month" at bounding box center [309, 293] width 41 height 34
click at [312, 300] on th "Next month" at bounding box center [309, 293] width 41 height 34
select select "**"
click at [104, 423] on button "10" at bounding box center [102, 422] width 24 height 21
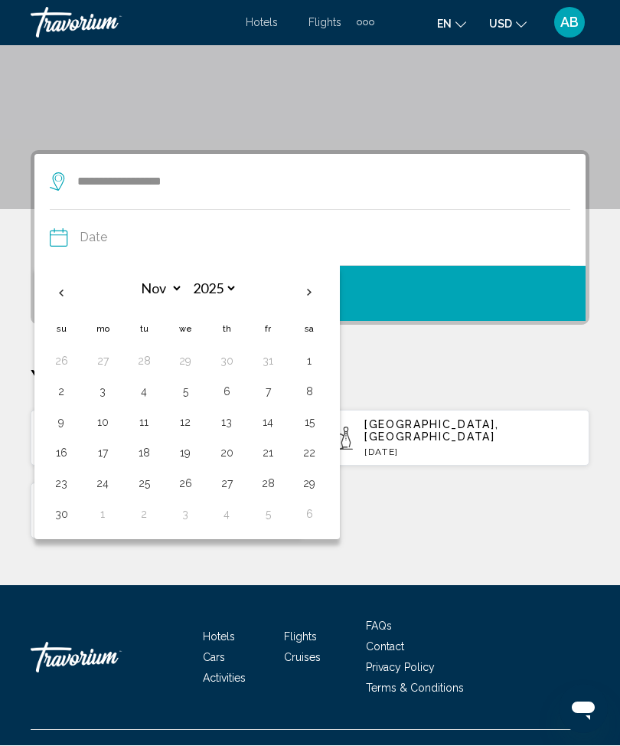
type input "**********"
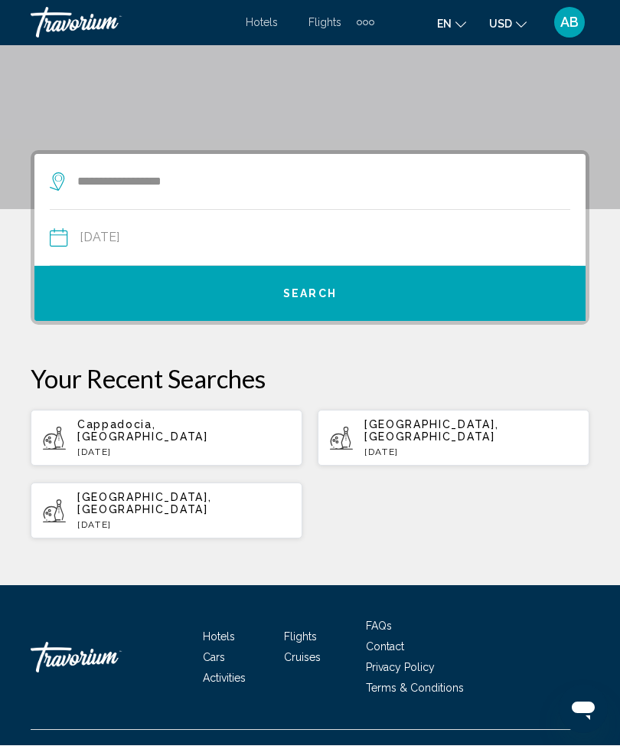
click at [348, 296] on button "Search" at bounding box center [309, 293] width 551 height 55
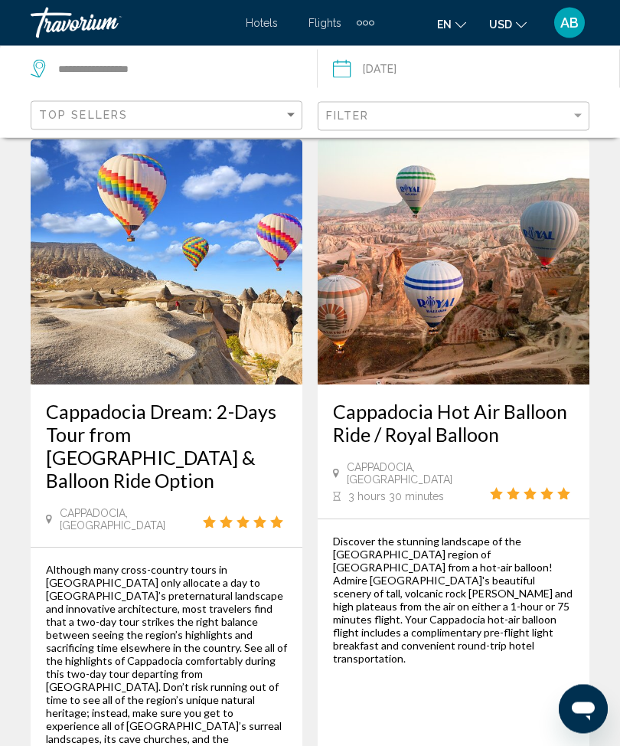
scroll to position [2498, 0]
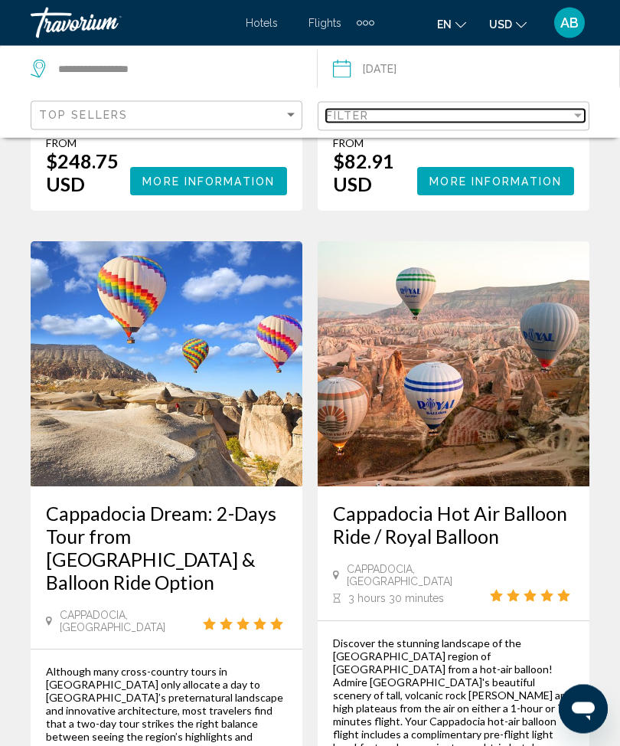
click at [574, 109] on div "Filter" at bounding box center [578, 115] width 14 height 12
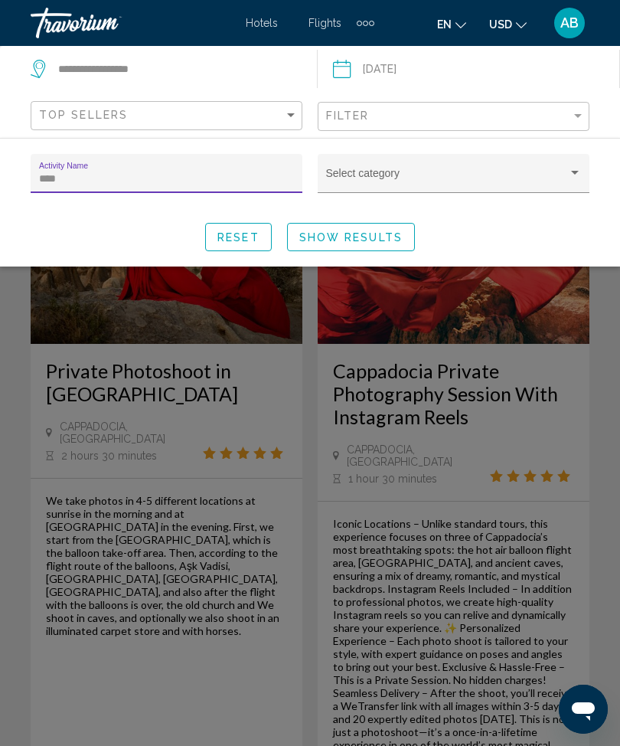
type input "*****"
click at [372, 238] on span "Show Results" at bounding box center [350, 237] width 103 height 12
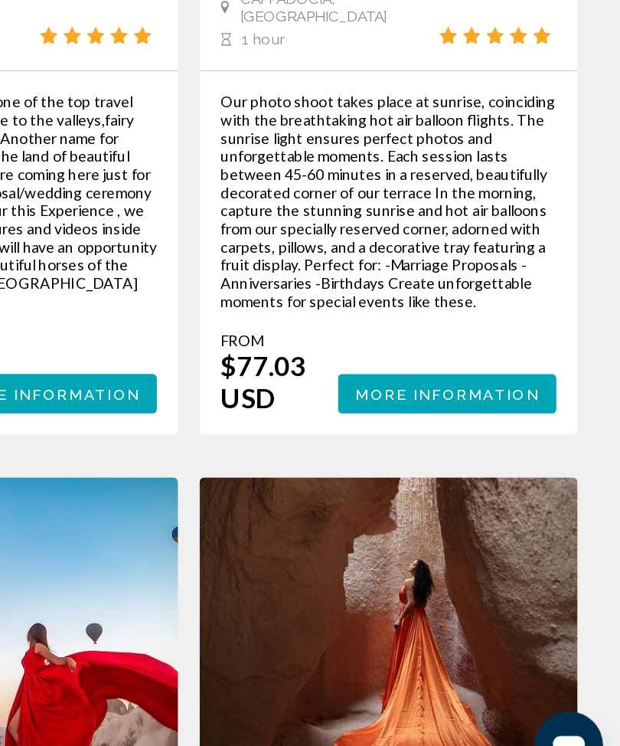
scroll to position [3545, 0]
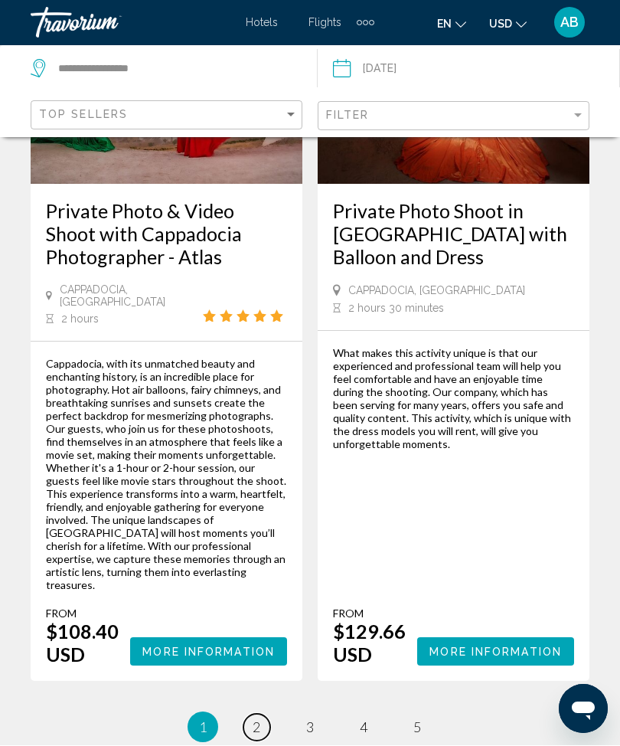
click at [253, 719] on span "2" at bounding box center [257, 727] width 8 height 17
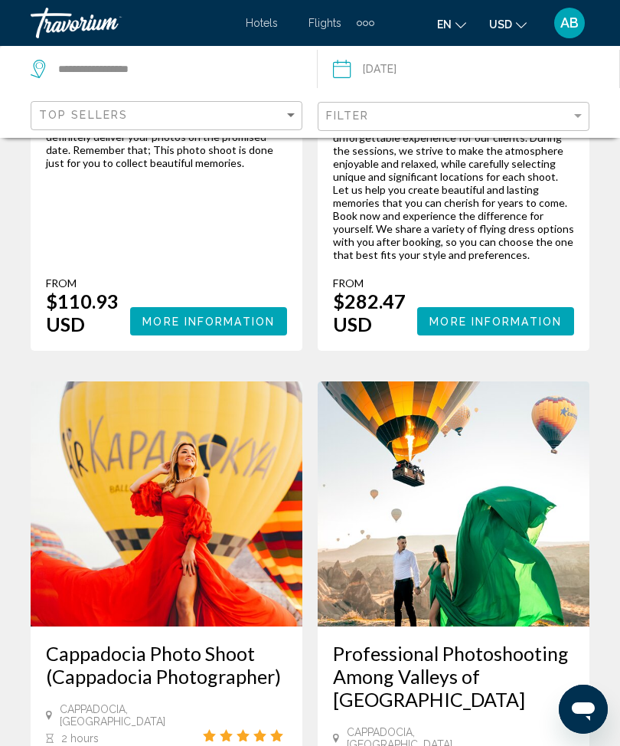
scroll to position [3821, 0]
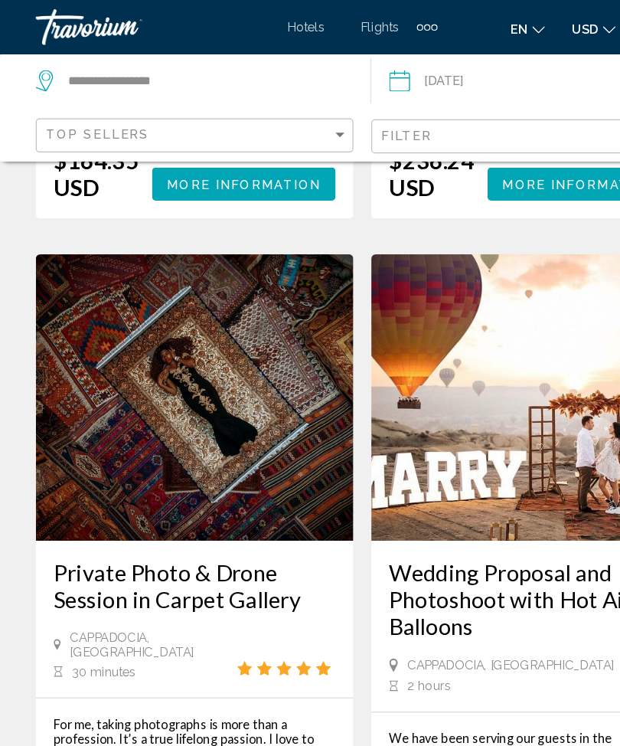
scroll to position [2230, 0]
